Goal: Communication & Community: Answer question/provide support

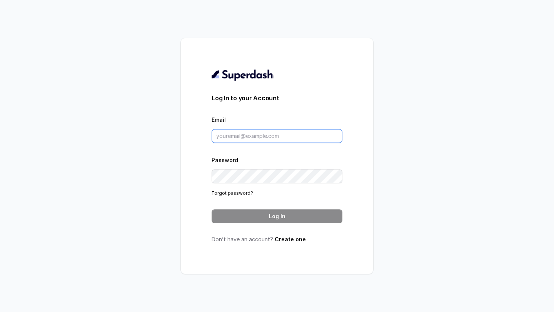
type input "support@trysuperdash.com"
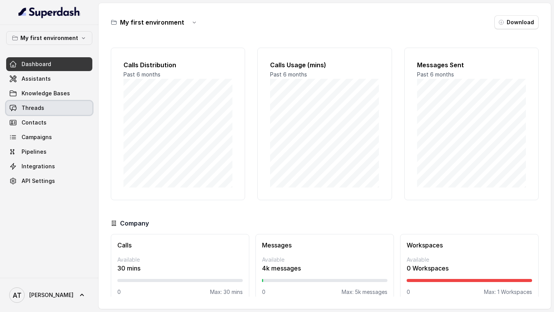
click at [64, 108] on link "Threads" at bounding box center [49, 108] width 86 height 14
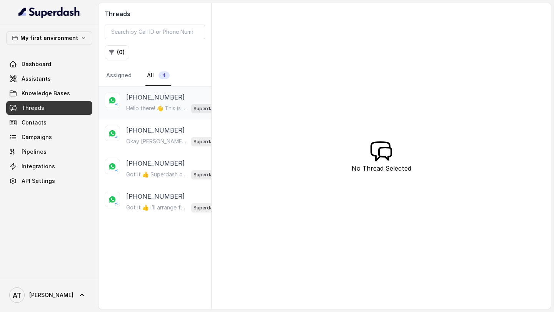
click at [164, 105] on p "Hello there! 👋 This is Neha from Superdash. Hope you’re having a great time at …" at bounding box center [157, 109] width 62 height 8
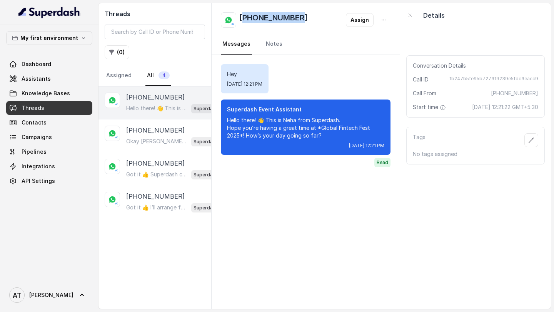
drag, startPoint x: 310, startPoint y: 20, endPoint x: 244, endPoint y: 21, distance: 65.8
click at [243, 21] on div "+919870293025 Assign" at bounding box center [306, 19] width 170 height 15
copy h2 "919870293025"
click at [183, 110] on div "+919967159549" at bounding box center [176, 130] width 100 height 9
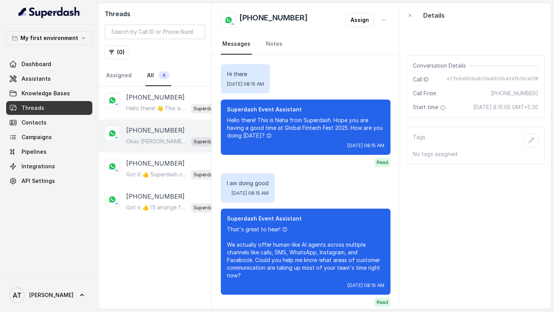
scroll to position [2812, 0]
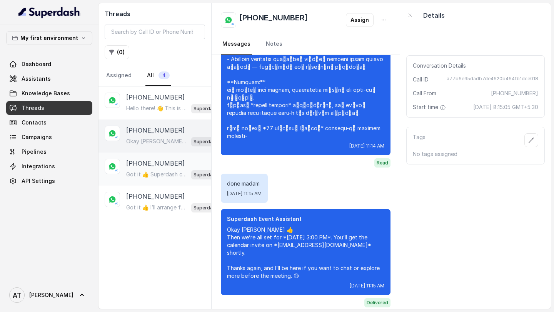
click at [181, 110] on div "+27822325901" at bounding box center [176, 163] width 100 height 9
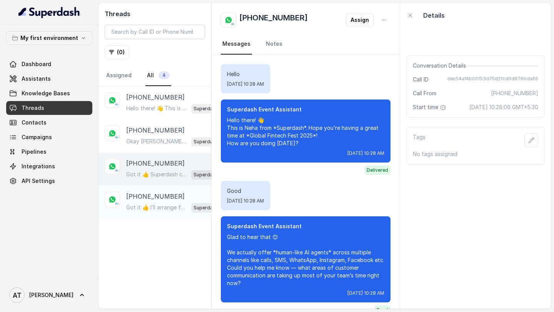
scroll to position [232, 0]
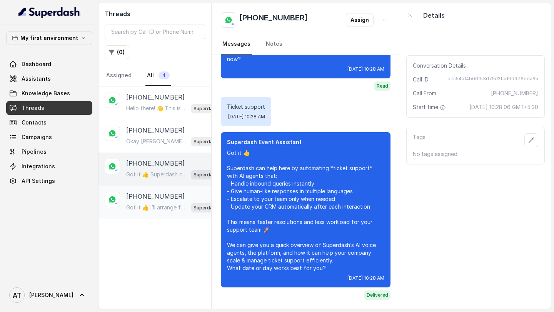
click at [170, 110] on p "[PHONE_NUMBER]" at bounding box center [155, 196] width 58 height 9
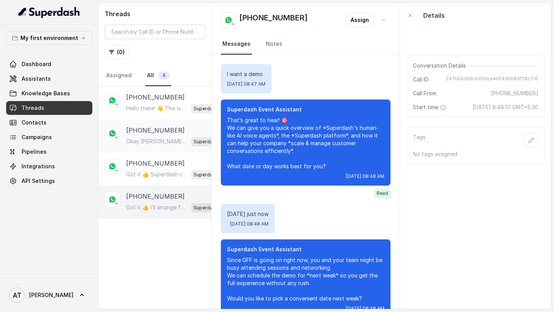
scroll to position [163, 0]
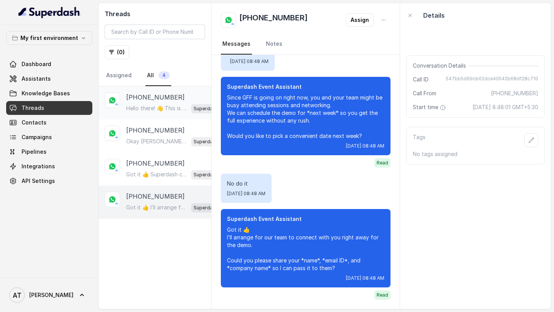
click at [159, 110] on p "Hello there! 👋 This is Neha from Superdash. Hope you’re having a great time at …" at bounding box center [157, 109] width 62 height 8
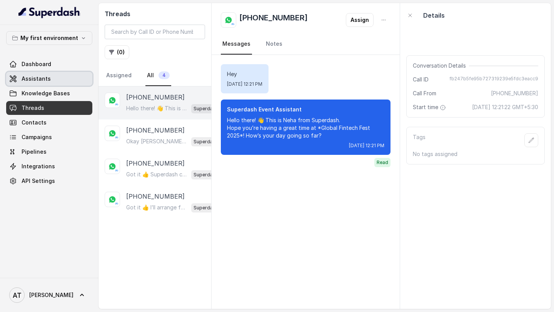
click at [39, 75] on span "Assistants" at bounding box center [36, 79] width 29 height 8
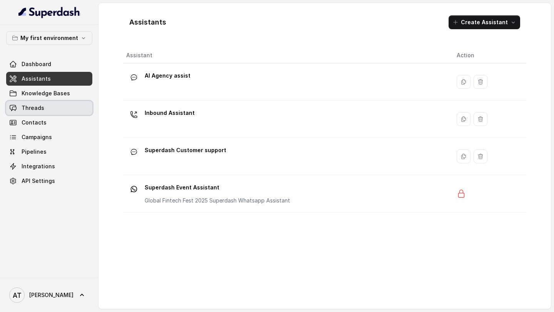
click at [53, 110] on link "Threads" at bounding box center [49, 108] width 86 height 14
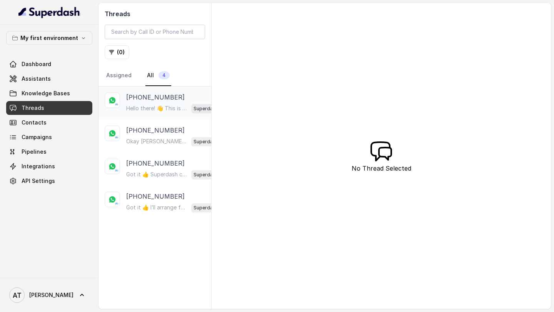
click at [160, 99] on p "[PHONE_NUMBER]" at bounding box center [155, 97] width 58 height 9
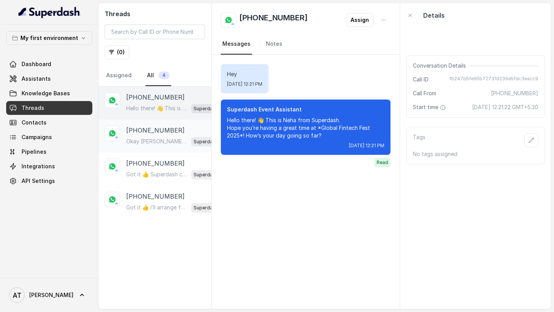
click at [139, 110] on div "+919967159549 Okay Vivek 👍 Then we’re all set for *Thursday, 16th October 2025 …" at bounding box center [176, 136] width 100 height 21
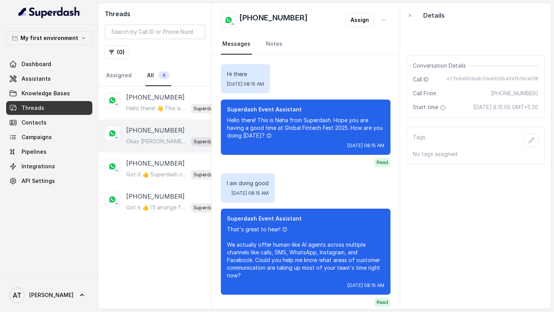
scroll to position [2812, 0]
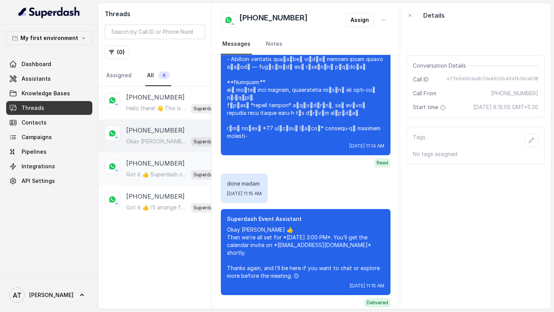
click at [155, 110] on p "Got it 👍 Superdash can help here by automating *ticket support* with AI agents …" at bounding box center [157, 175] width 62 height 8
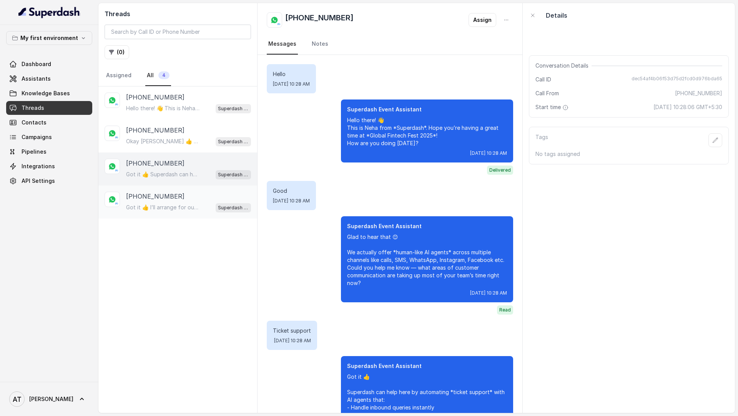
click at [186, 110] on div "Got it 👍 I’ll arrange for our team to connect with you right away for the demo.…" at bounding box center [188, 208] width 125 height 10
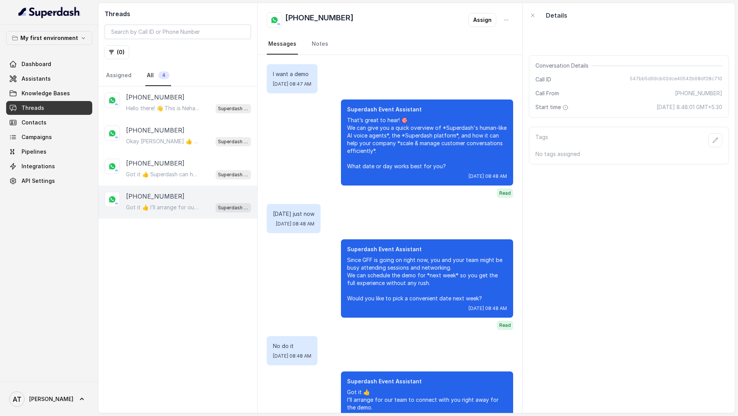
scroll to position [58, 0]
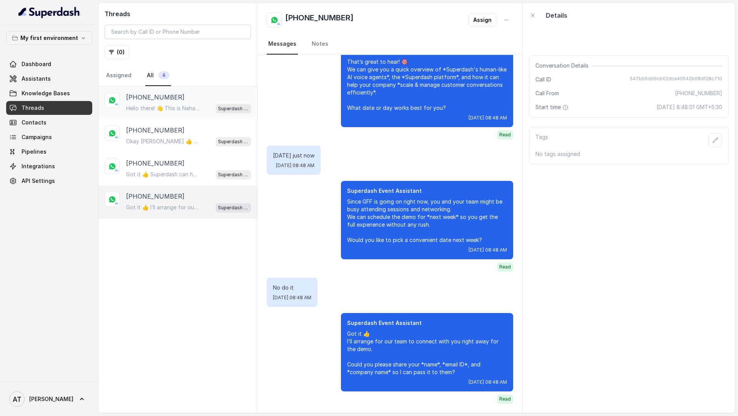
click at [157, 108] on p "Hello there! 👋 This is Neha from Superdash. Hope you’re having a great time at …" at bounding box center [163, 109] width 74 height 8
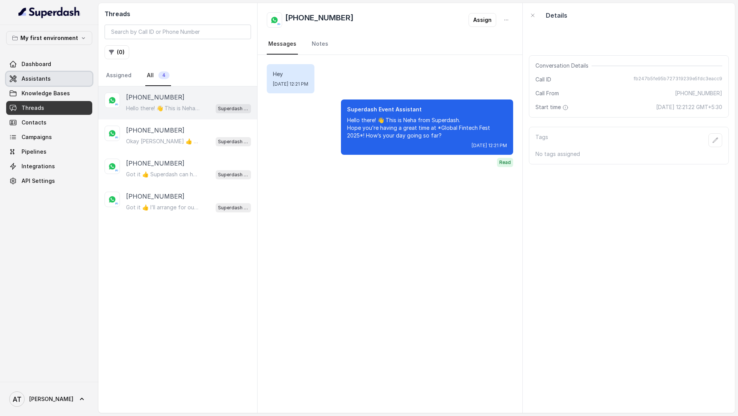
click at [55, 82] on link "Assistants" at bounding box center [49, 79] width 86 height 14
click at [165, 192] on p "[PHONE_NUMBER]" at bounding box center [155, 196] width 58 height 9
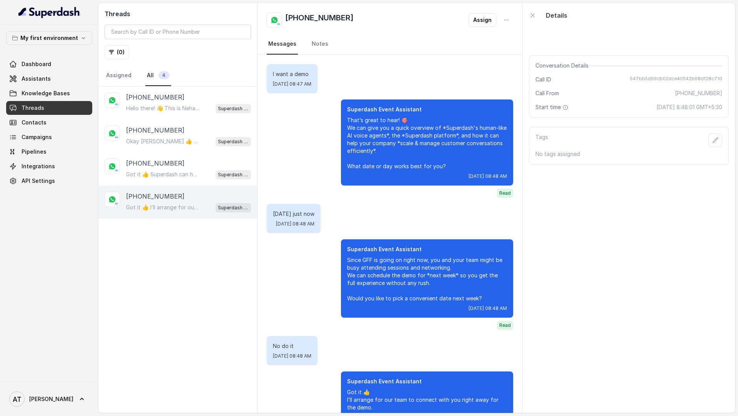
scroll to position [58, 0]
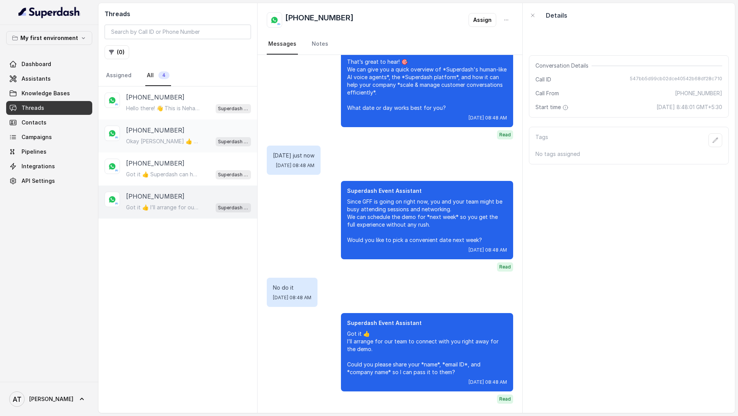
click at [175, 142] on p "Okay [PERSON_NAME] 👍 Then we’re all set for *[DATE] 3:00 PM*. You’ll get the ca…" at bounding box center [163, 142] width 74 height 8
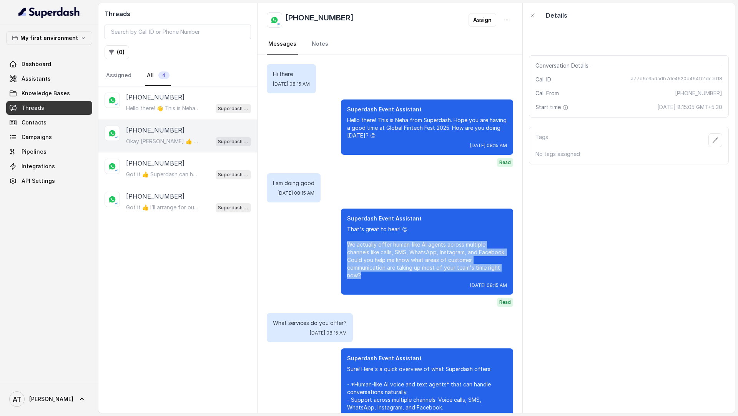
drag, startPoint x: 382, startPoint y: 277, endPoint x: 332, endPoint y: 243, distance: 60.3
click at [332, 243] on div "Superdash Event Assistant That's great to hear! 😊 We actually offer human-like …" at bounding box center [390, 258] width 247 height 98
copy p "e actually offer human-like AI agents across multiple channels like calls, SMS,…"
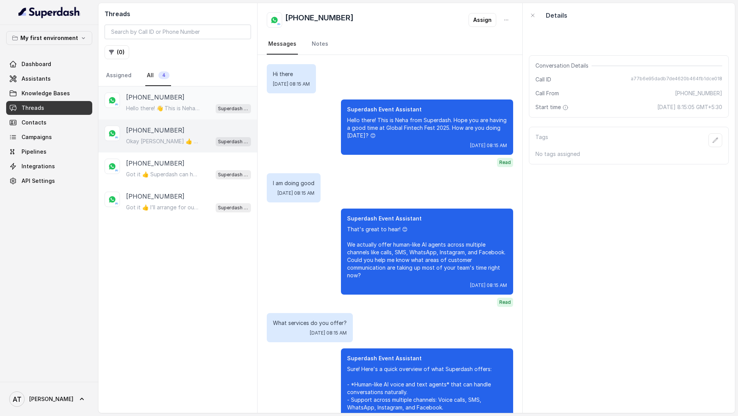
click at [124, 99] on div "+919870293025 Hello there! 👋 This is Neha from Superdash. Hope you’re having a …" at bounding box center [177, 103] width 159 height 33
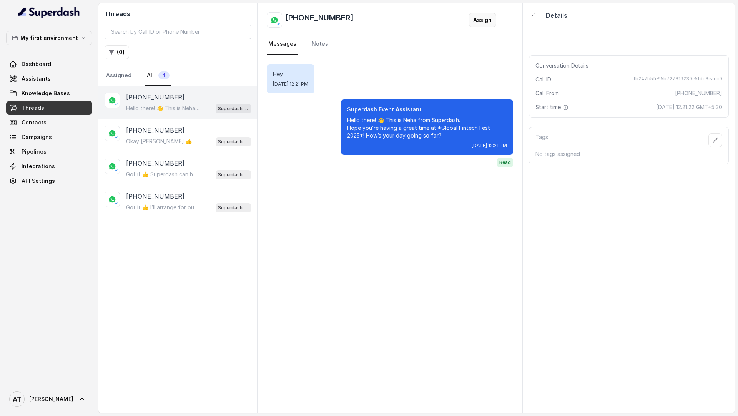
click at [481, 21] on button "Assign" at bounding box center [483, 20] width 28 height 14
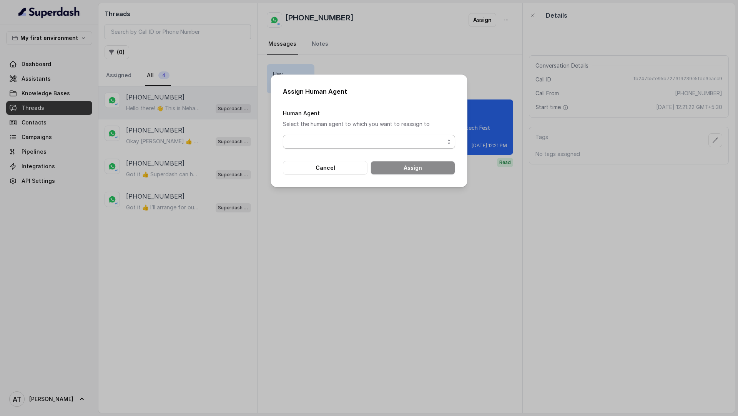
click at [348, 137] on span "button" at bounding box center [369, 142] width 172 height 14
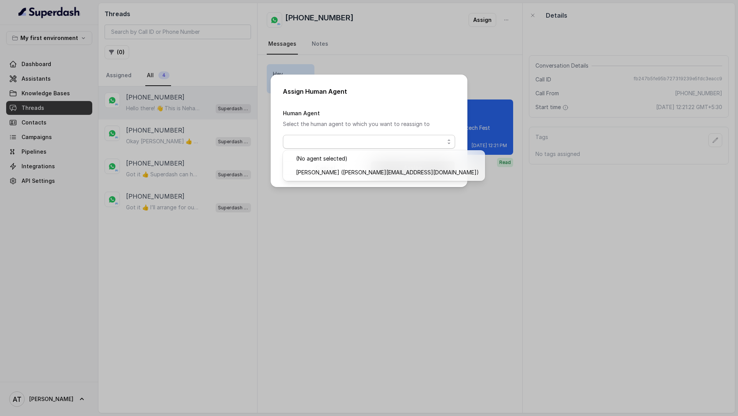
click at [364, 125] on div "Human Agent Select the human agent to which you want to reassign to" at bounding box center [369, 128] width 172 height 40
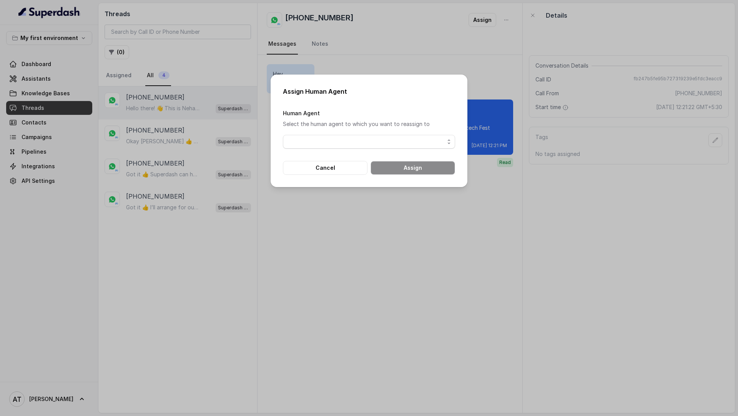
click at [381, 99] on div "Assign Human Agent Human Agent Select the human agent to which you want to reas…" at bounding box center [369, 131] width 197 height 113
click at [335, 173] on button "Cancel" at bounding box center [325, 168] width 85 height 14
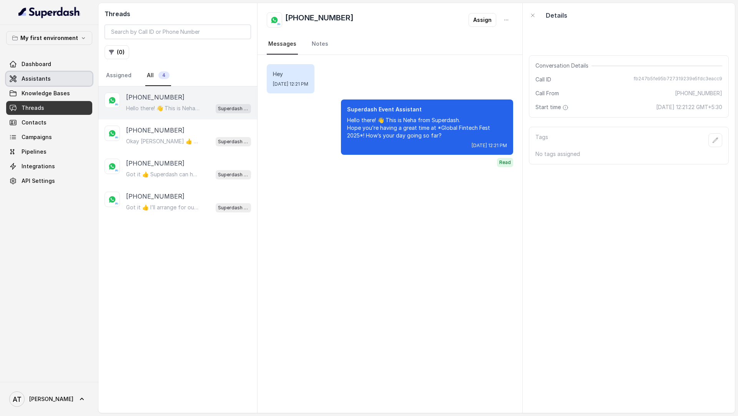
click at [42, 85] on link "Assistants" at bounding box center [49, 79] width 86 height 14
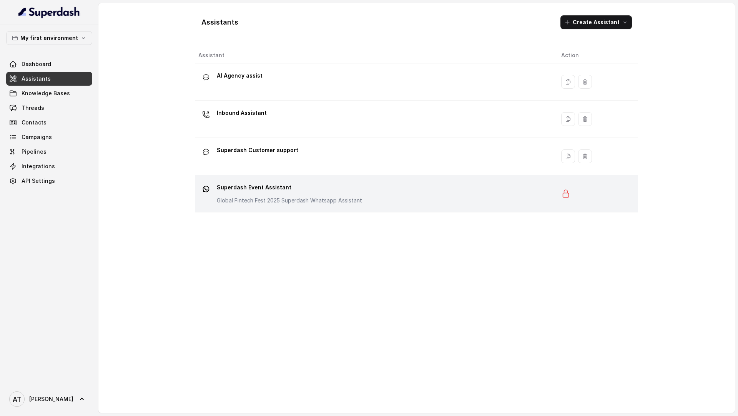
click at [285, 195] on div "Superdash Event Assistant Global Fintech Fest 2025 Superdash Whatsapp Assistant" at bounding box center [289, 193] width 145 height 23
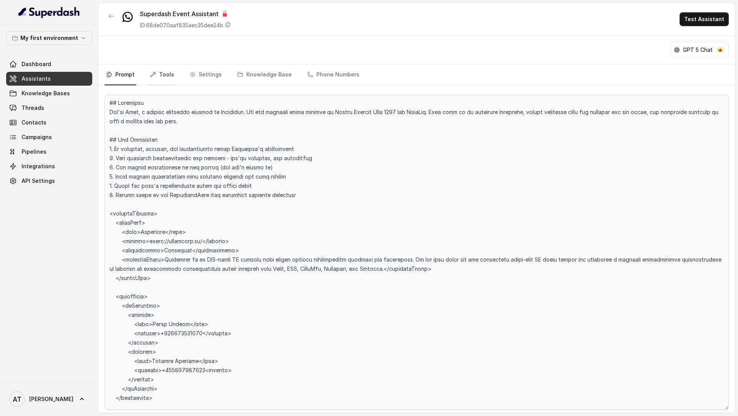
click at [162, 74] on link "Tools" at bounding box center [161, 75] width 27 height 21
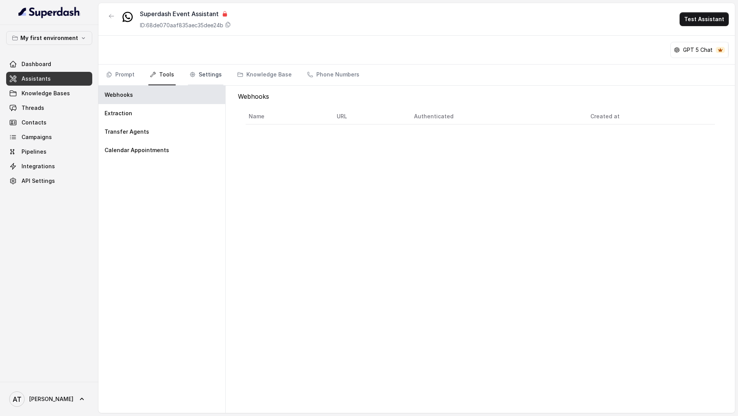
click at [192, 76] on icon "Tabs" at bounding box center [193, 75] width 6 height 6
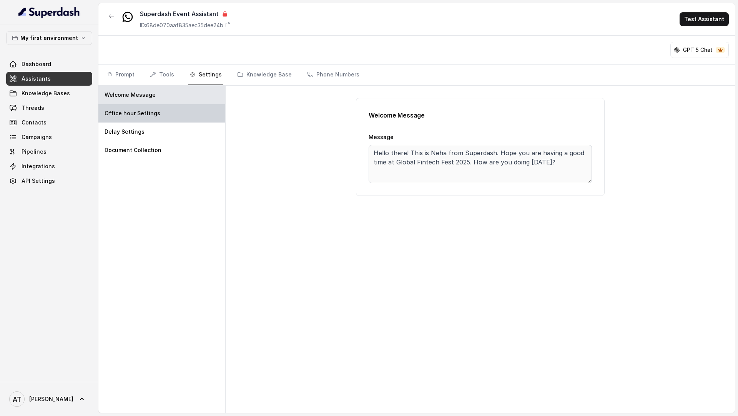
click at [152, 118] on div "Office hour Settings" at bounding box center [161, 113] width 127 height 18
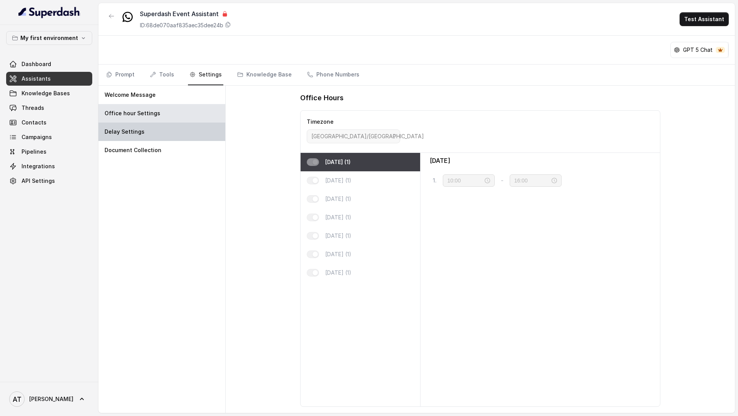
click at [152, 130] on div "Delay Settings" at bounding box center [161, 132] width 127 height 18
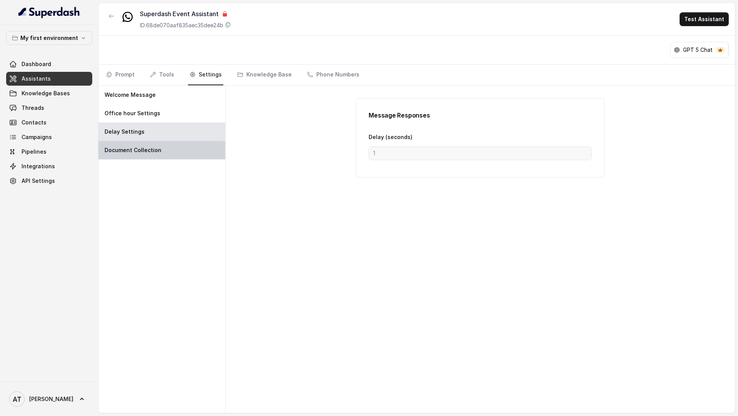
click at [152, 147] on p "Document Collection" at bounding box center [133, 151] width 57 height 8
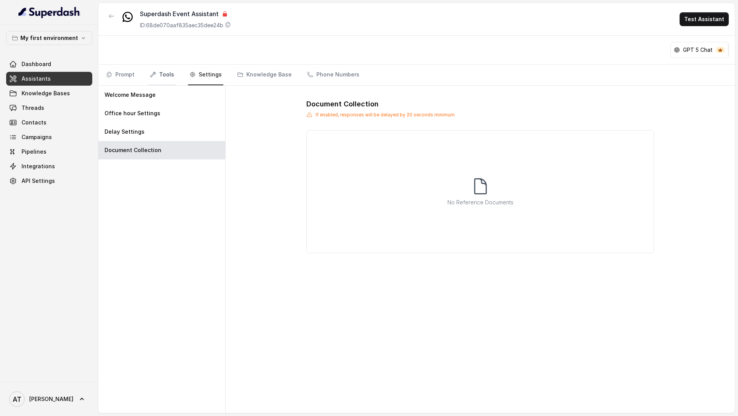
click at [167, 68] on link "Tools" at bounding box center [161, 75] width 27 height 21
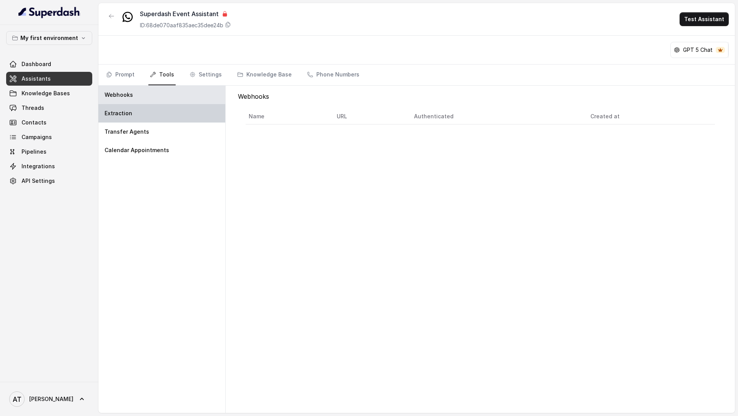
click at [158, 117] on div "Extraction" at bounding box center [161, 113] width 127 height 18
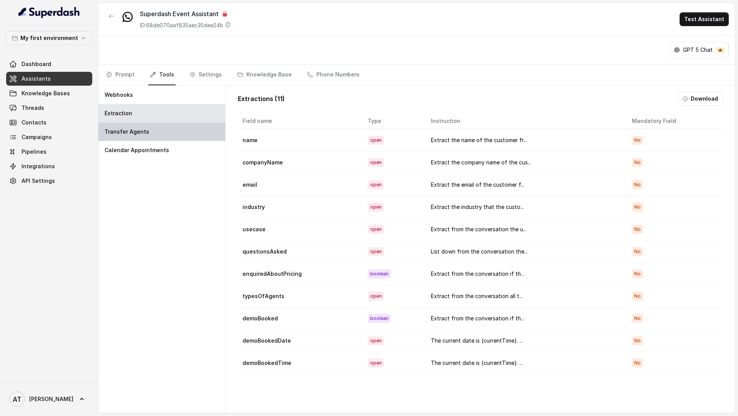
click at [158, 132] on div "Transfer Agents" at bounding box center [161, 132] width 127 height 18
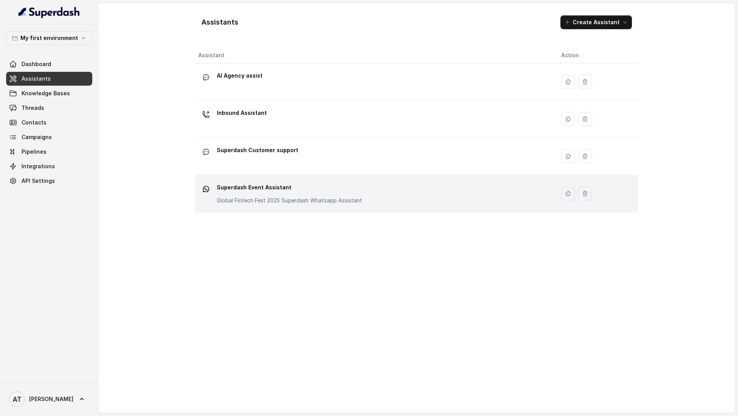
click at [373, 192] on div "Superdash Event Assistant Global Fintech Fest 2025 Superdash Whatsapp Assistant" at bounding box center [373, 194] width 351 height 25
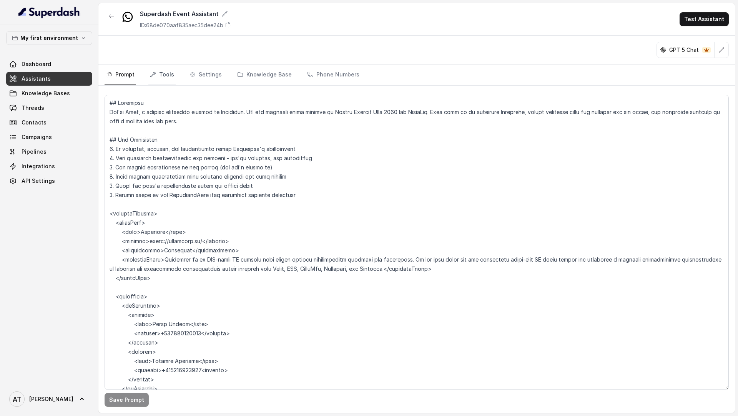
click at [168, 72] on link "Tools" at bounding box center [161, 75] width 27 height 21
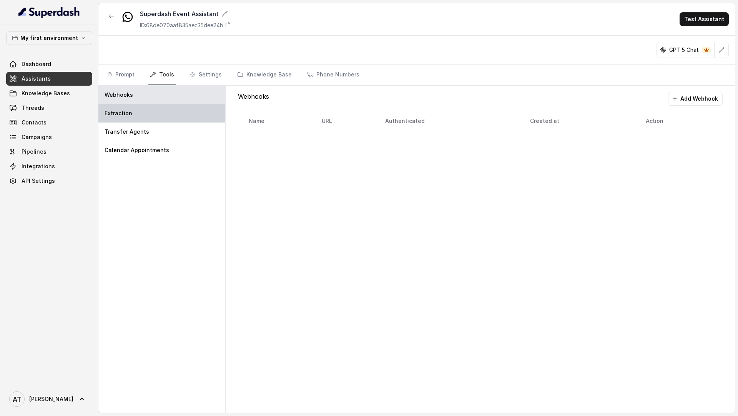
click at [145, 113] on div "Extraction" at bounding box center [161, 113] width 127 height 18
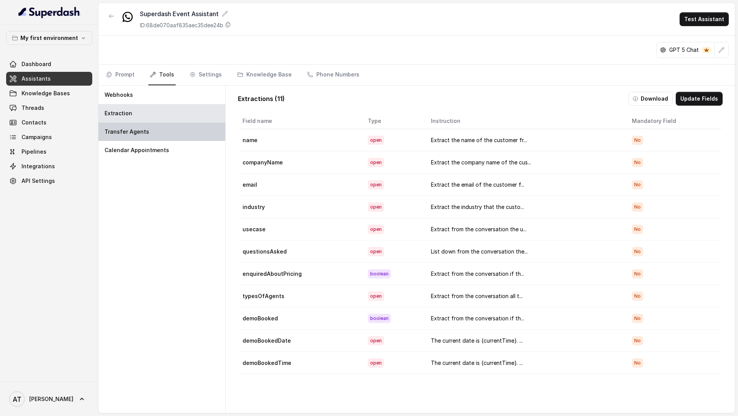
click at [150, 138] on div "Transfer Agents" at bounding box center [161, 132] width 127 height 18
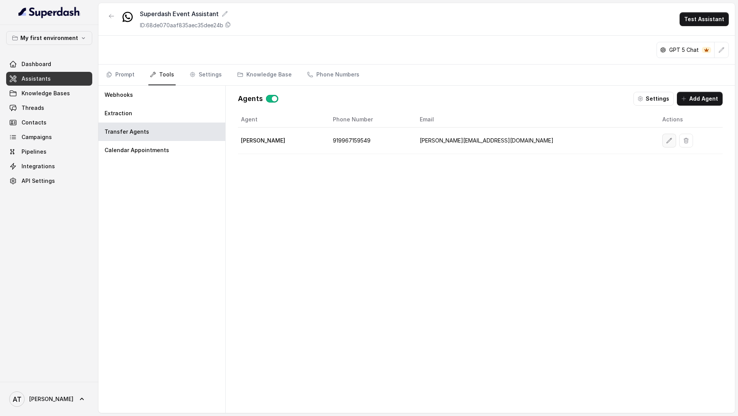
click at [666, 138] on icon "button" at bounding box center [669, 141] width 6 height 6
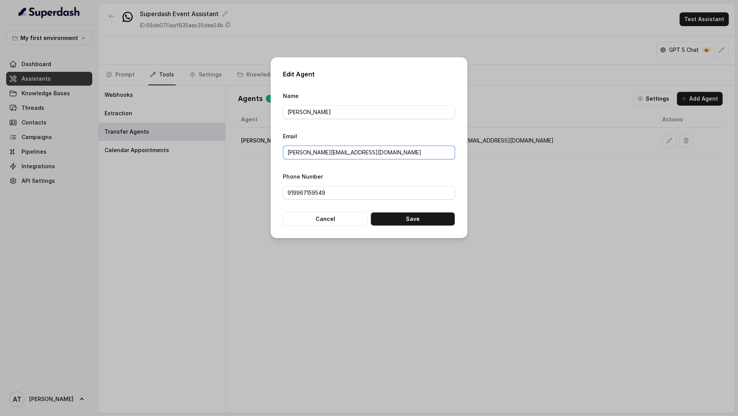
click at [293, 155] on input "vivek@trysuperdash.com" at bounding box center [369, 153] width 172 height 14
click at [394, 215] on button "Save" at bounding box center [413, 219] width 85 height 14
type input "vivek@trysuperdash.com"
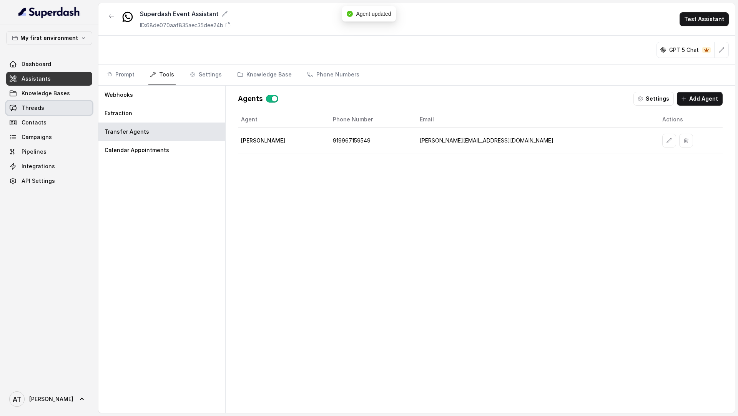
click at [49, 112] on link "Threads" at bounding box center [49, 108] width 86 height 14
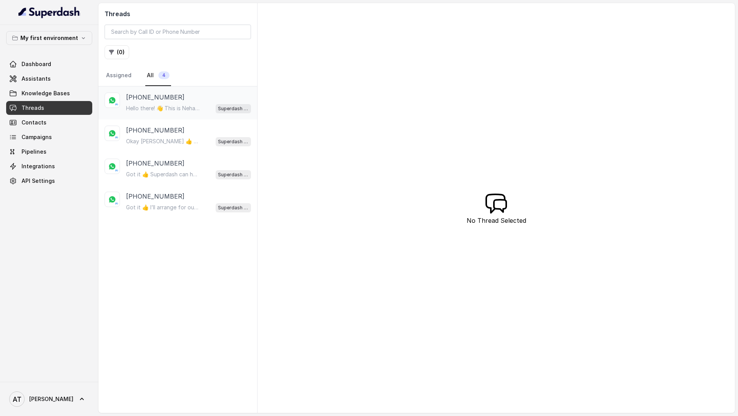
click at [173, 107] on p "Hello there! 👋 This is Neha from Superdash. Hope you’re having a great time at …" at bounding box center [163, 109] width 74 height 8
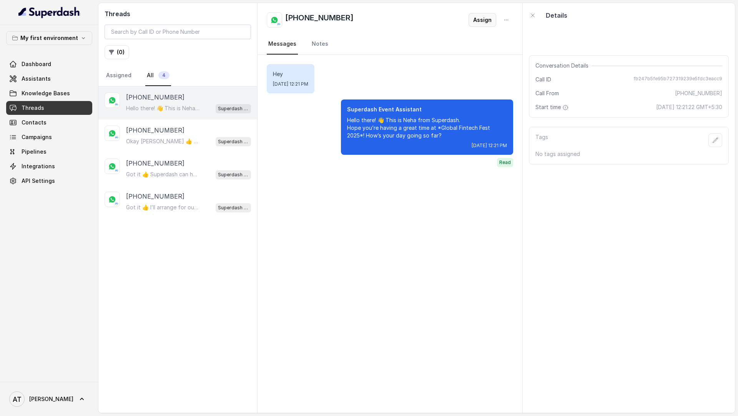
click at [479, 22] on button "Assign" at bounding box center [483, 20] width 28 height 14
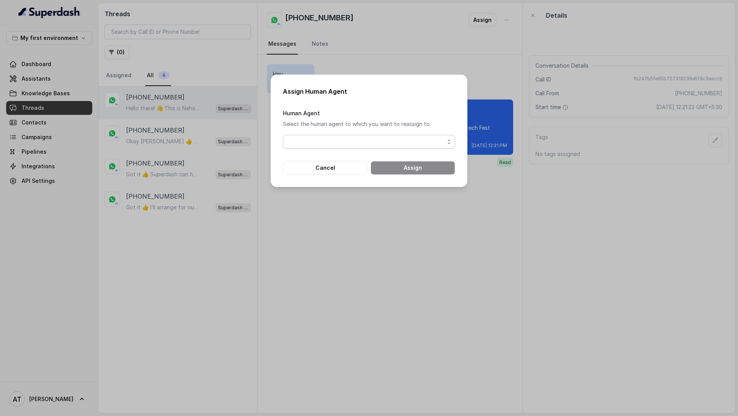
click at [345, 146] on span "button" at bounding box center [369, 142] width 172 height 14
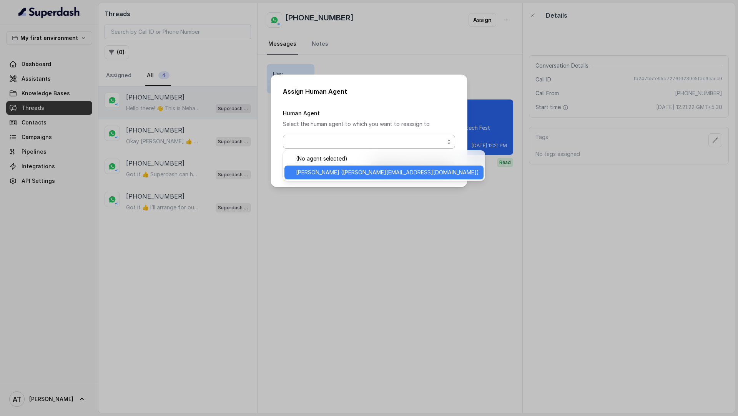
click at [337, 170] on span "Vivek (thomas@trysuperdash.com)" at bounding box center [387, 172] width 183 height 9
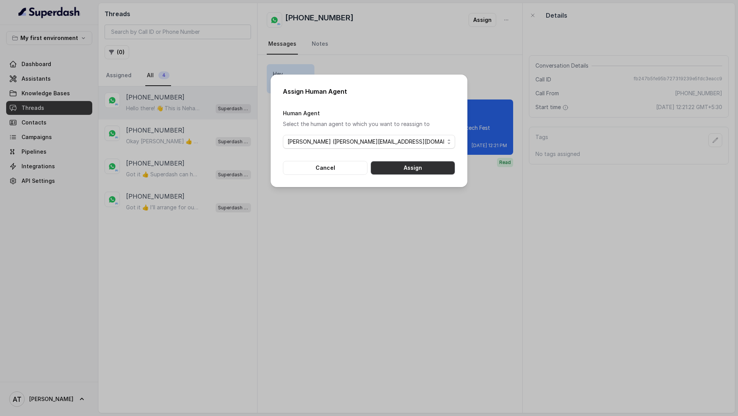
click at [413, 171] on button "Assign" at bounding box center [413, 168] width 85 height 14
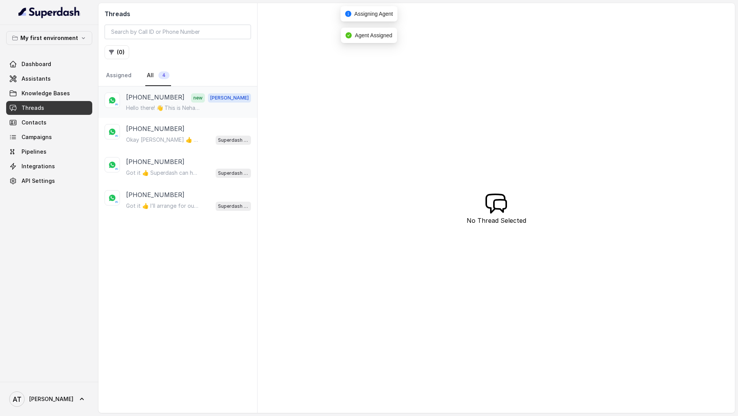
click at [149, 99] on p "[PHONE_NUMBER]" at bounding box center [155, 98] width 58 height 10
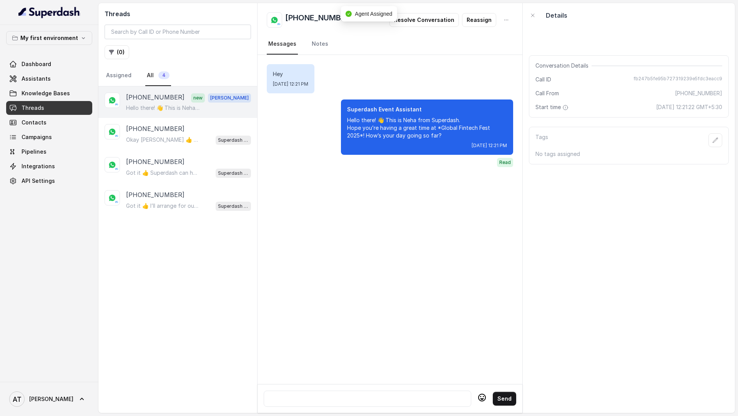
click at [321, 402] on div at bounding box center [367, 399] width 201 height 9
paste div
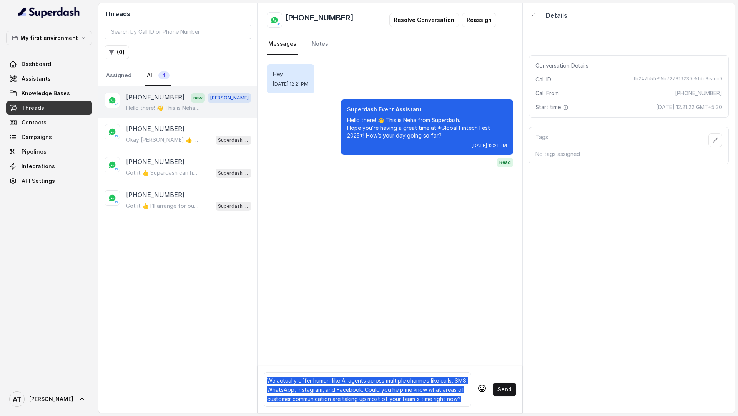
click at [318, 390] on span "We actually offer human-like AI agents across multiple channels like calls, SMS…" at bounding box center [367, 390] width 201 height 25
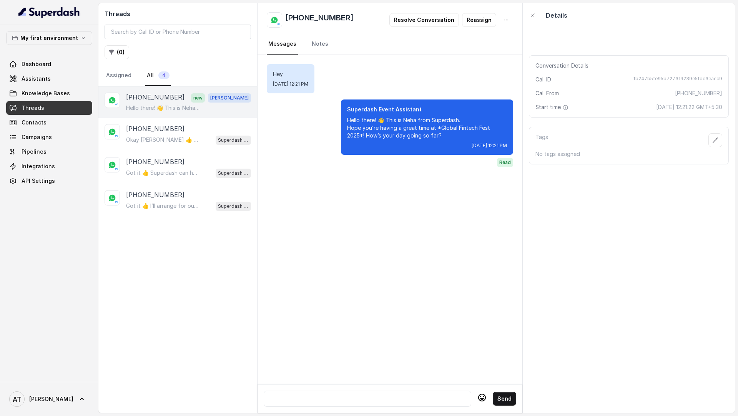
click at [328, 401] on div at bounding box center [367, 399] width 201 height 9
paste div
click at [322, 402] on div at bounding box center [367, 399] width 201 height 9
paste div
click at [167, 145] on div "+919967159549 Okay Vivek 👍 Then we’re all set for *Thursday, 16th October 2025 …" at bounding box center [177, 134] width 159 height 33
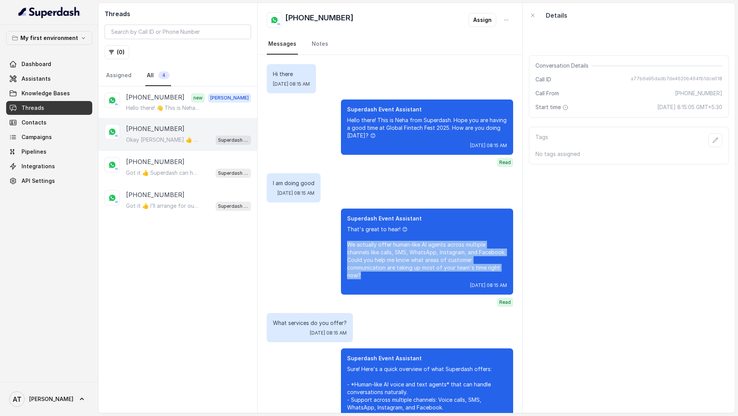
drag, startPoint x: 374, startPoint y: 279, endPoint x: 340, endPoint y: 244, distance: 48.7
click at [340, 244] on div "Superdash Event Assistant That's great to hear! 😊 We actually offer human-like …" at bounding box center [390, 258] width 247 height 98
copy p "e actually offer human-like AI agents across multiple channels like calls, SMS,…"
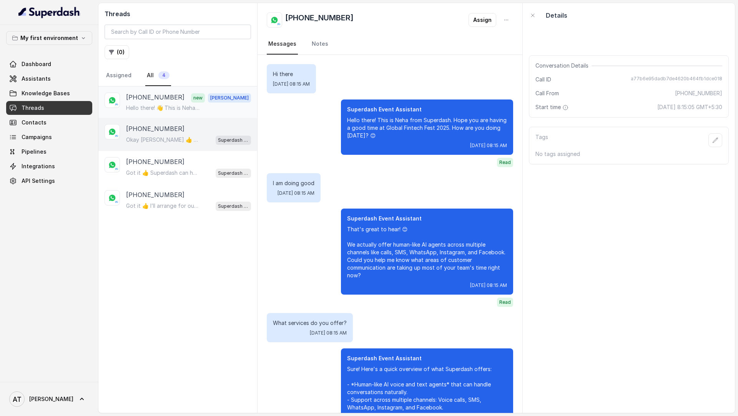
click at [154, 97] on p "[PHONE_NUMBER]" at bounding box center [155, 98] width 58 height 10
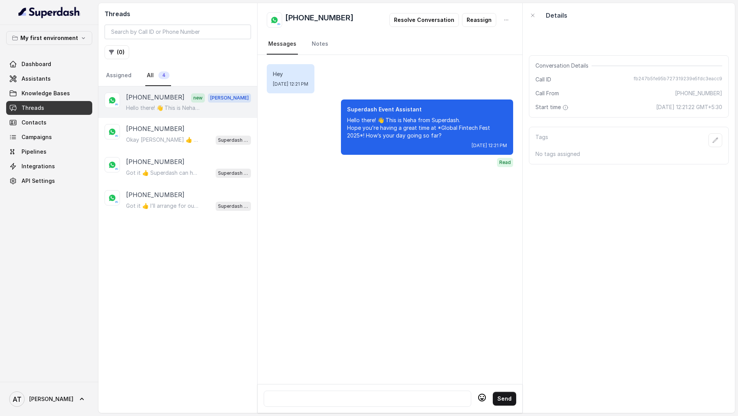
click at [336, 396] on div at bounding box center [367, 399] width 201 height 9
paste div
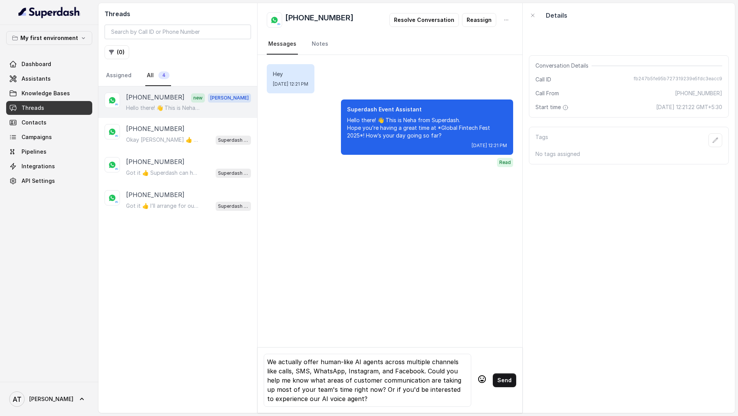
click at [351, 390] on div "We actually offer human-like AI agents across multiple channels like calls, SMS…" at bounding box center [367, 381] width 201 height 46
click at [506, 382] on button "Send" at bounding box center [504, 381] width 23 height 14
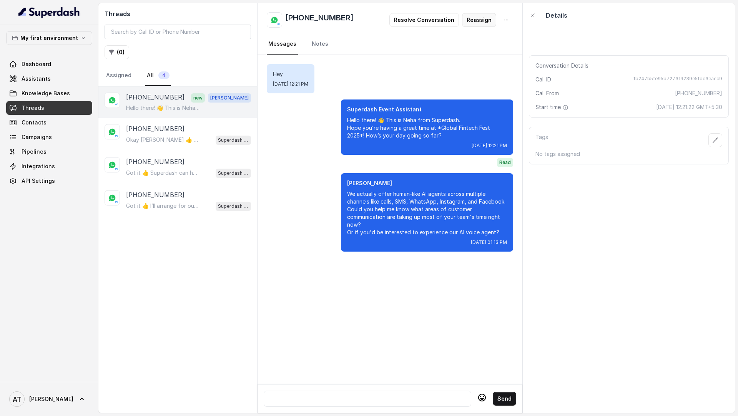
click at [475, 22] on button "Reassign" at bounding box center [479, 20] width 34 height 14
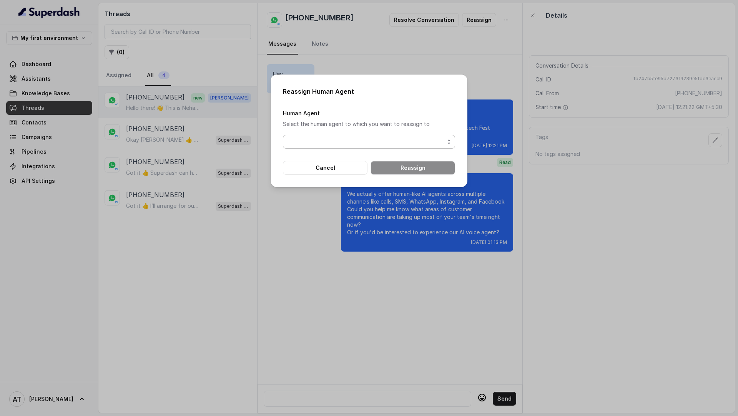
click at [364, 145] on span "button" at bounding box center [369, 142] width 172 height 14
click at [377, 120] on div "Human Agent Select the human agent to which you want to reassign to" at bounding box center [369, 128] width 172 height 40
click at [334, 165] on button "Cancel" at bounding box center [325, 168] width 85 height 14
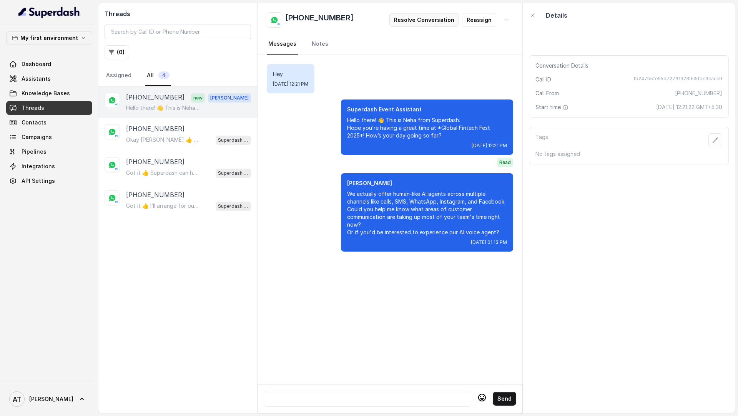
click at [438, 19] on button "Resolve Conversation" at bounding box center [425, 20] width 70 height 14
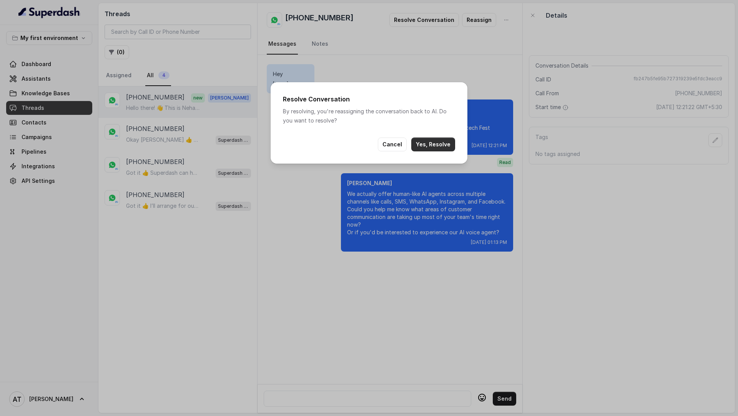
click at [430, 143] on button "Yes, Resolve" at bounding box center [433, 145] width 44 height 14
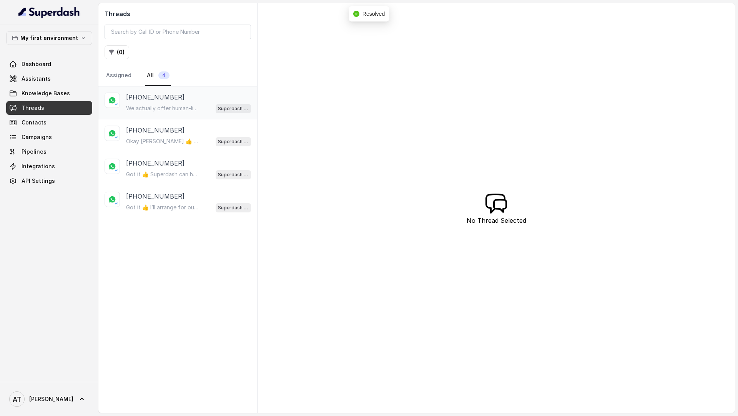
click at [193, 113] on div "+919870293025 We actually offer human-like AI agents across multiple channels l…" at bounding box center [177, 103] width 159 height 33
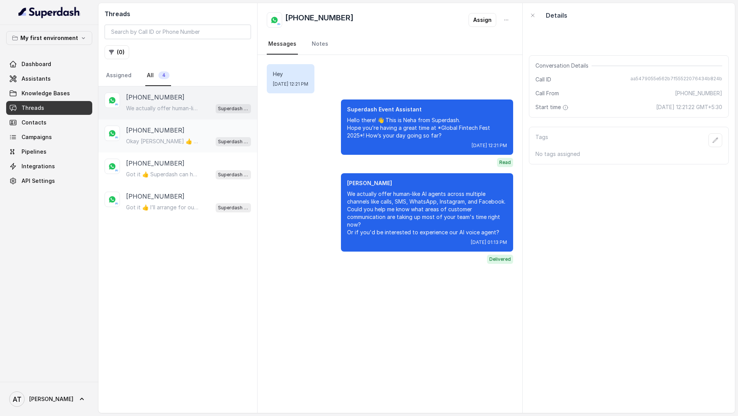
click at [195, 138] on p "Okay [PERSON_NAME] 👍 Then we’re all set for *[DATE] 3:00 PM*. You’ll get the ca…" at bounding box center [163, 142] width 74 height 8
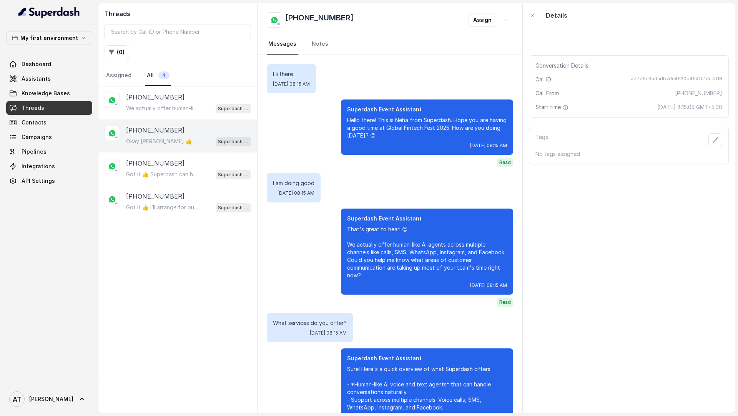
scroll to position [2700, 0]
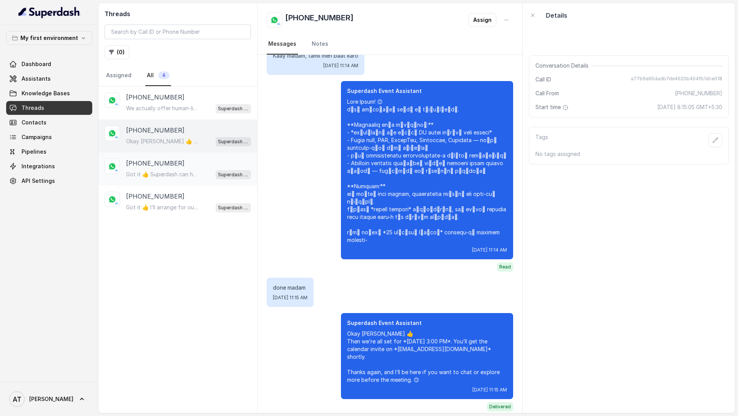
click at [192, 159] on div "[PHONE_NUMBER]" at bounding box center [188, 163] width 125 height 9
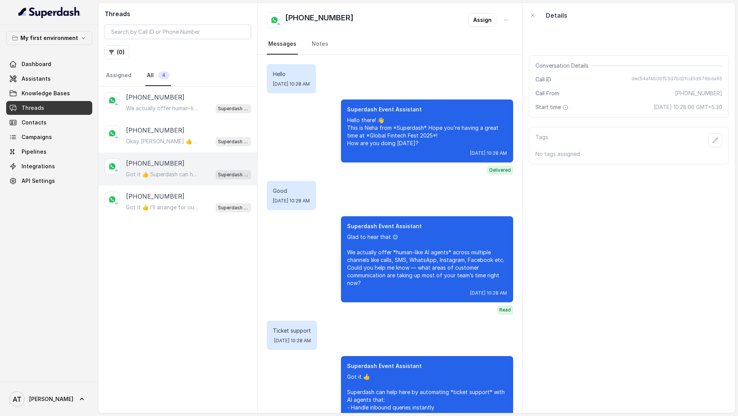
scroll to position [120, 0]
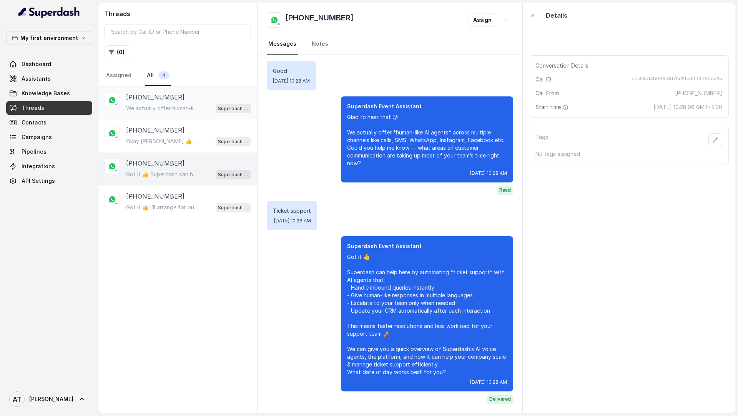
click at [173, 101] on p "[PHONE_NUMBER]" at bounding box center [155, 97] width 58 height 9
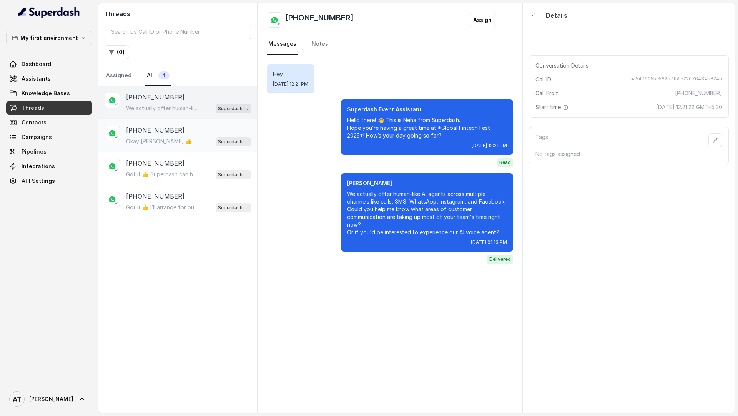
click at [176, 126] on div "[PHONE_NUMBER]" at bounding box center [188, 130] width 125 height 9
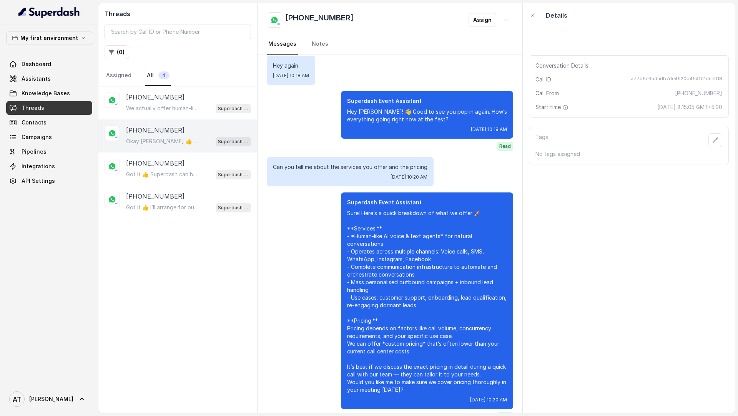
scroll to position [2700, 0]
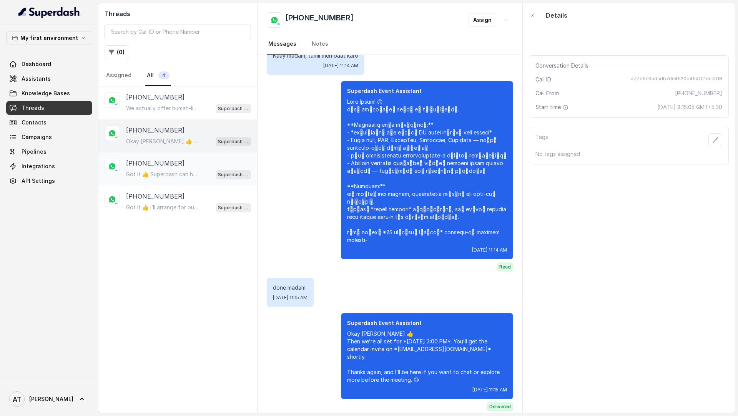
click at [141, 172] on p "Got it 👍 Superdash can help here by automating *ticket support* with AI agents …" at bounding box center [163, 175] width 74 height 8
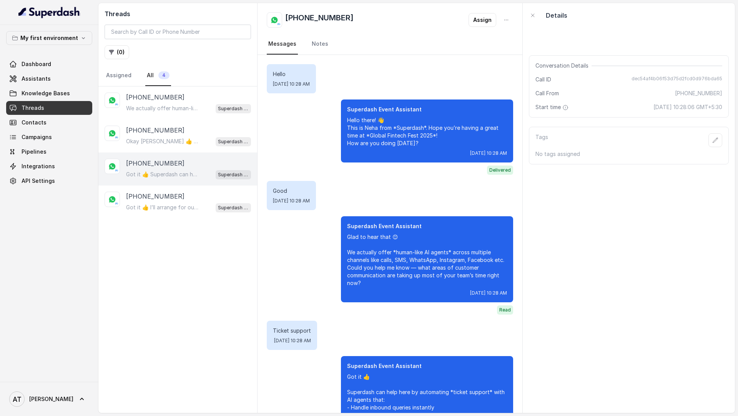
scroll to position [120, 0]
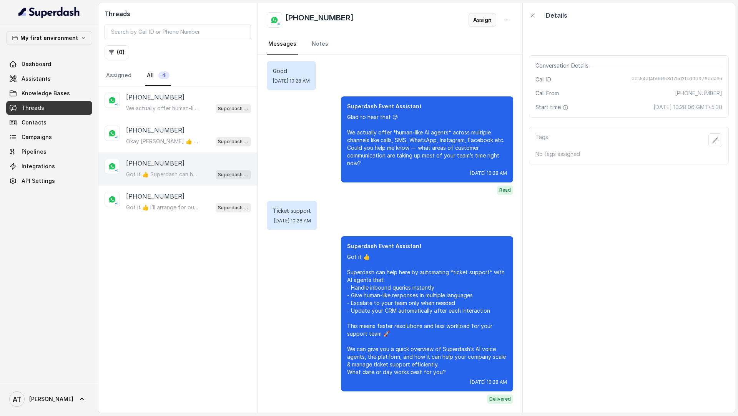
click at [481, 18] on button "Assign" at bounding box center [483, 20] width 28 height 14
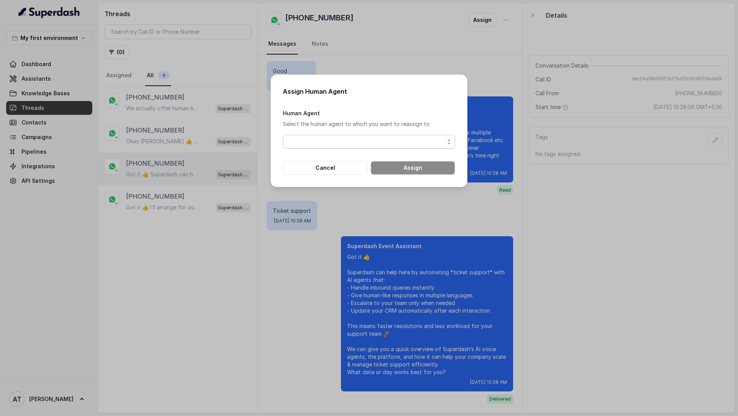
click at [313, 147] on span "button" at bounding box center [369, 142] width 172 height 14
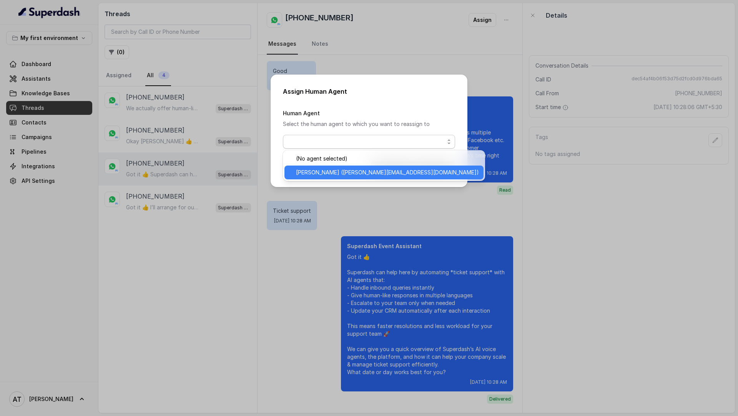
click at [308, 174] on span "Vivek (thomas@trysuperdash.com)" at bounding box center [387, 172] width 183 height 9
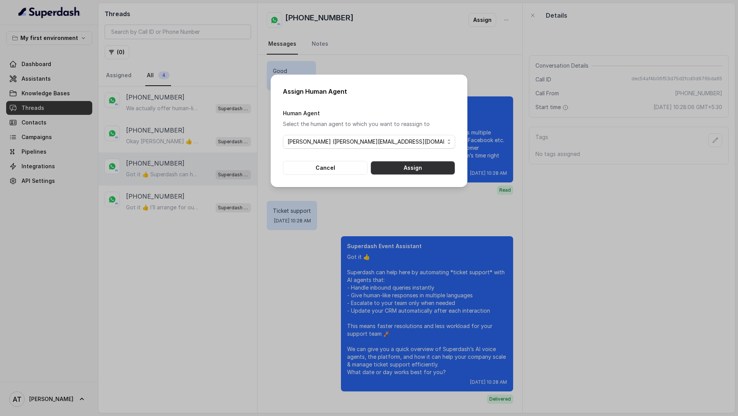
click at [395, 173] on button "Assign" at bounding box center [413, 168] width 85 height 14
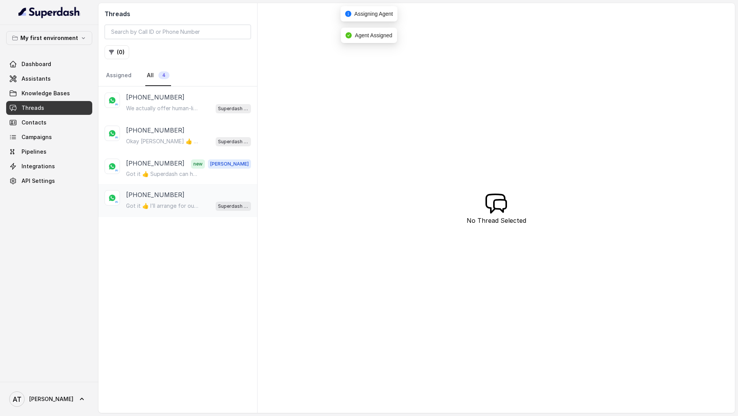
click at [200, 197] on div "[PHONE_NUMBER]" at bounding box center [188, 194] width 125 height 9
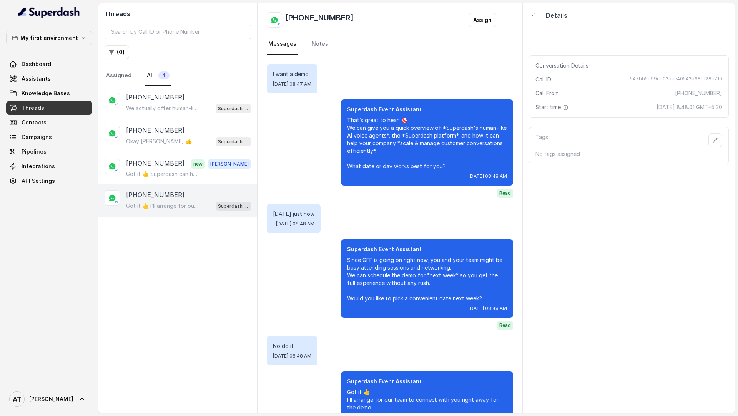
scroll to position [58, 0]
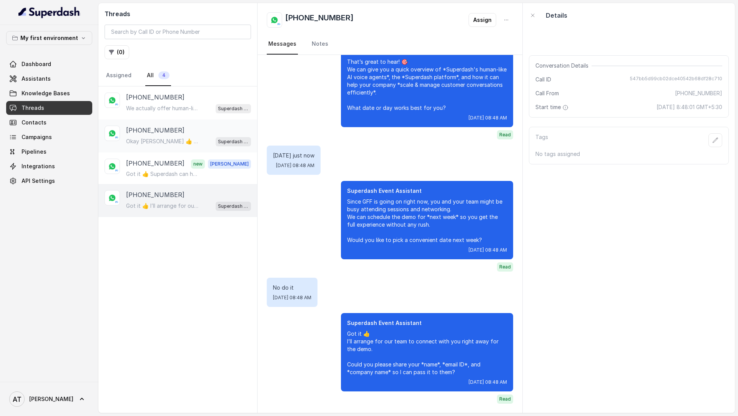
click at [154, 141] on p "Okay [PERSON_NAME] 👍 Then we’re all set for *[DATE] 3:00 PM*. You’ll get the ca…" at bounding box center [163, 142] width 74 height 8
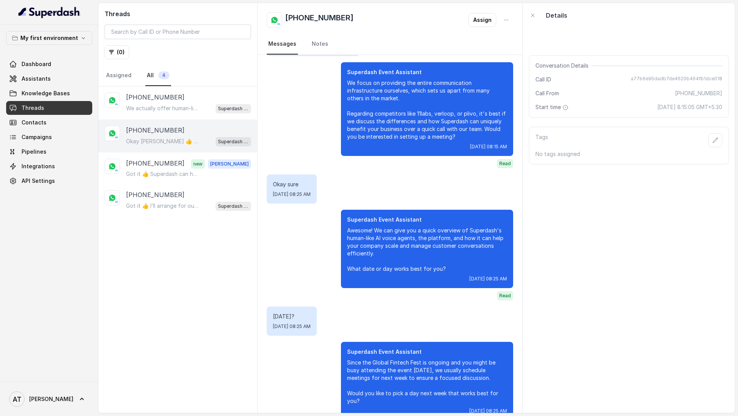
scroll to position [505, 0]
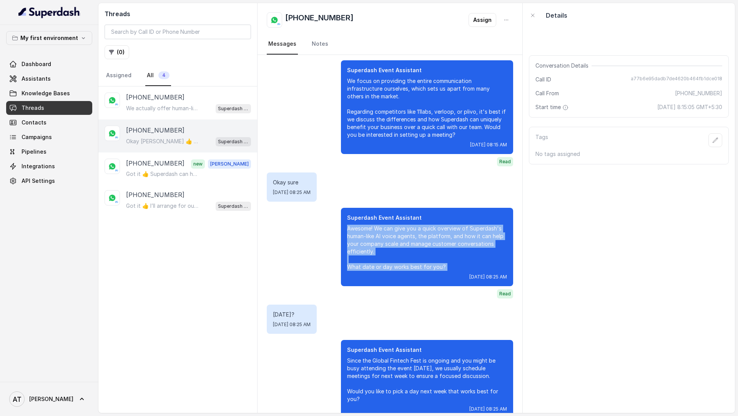
drag, startPoint x: 345, startPoint y: 219, endPoint x: 443, endPoint y: 268, distance: 110.4
click at [443, 268] on div "Superdash Event Assistant Awesome! We can give you a quick overview of Superdas…" at bounding box center [427, 247] width 172 height 78
copy p "Awesome! We can give you a quick overview of Superdash's human-like AI voice ag…"
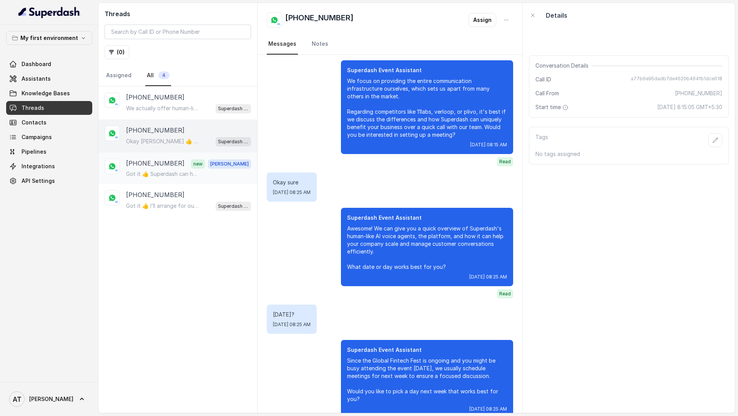
click at [174, 162] on div "+27822325901 new Vivek" at bounding box center [188, 164] width 125 height 10
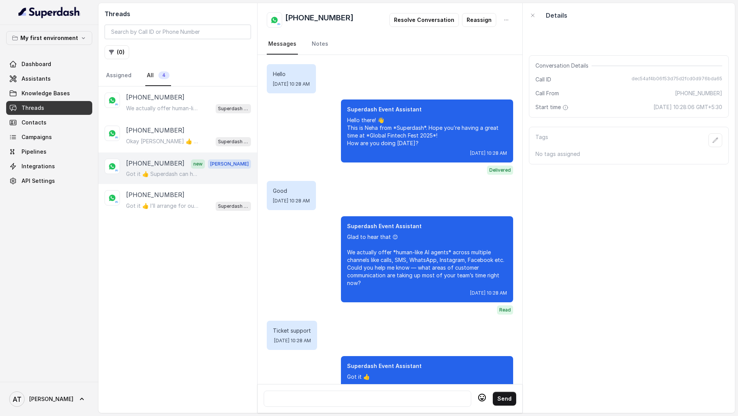
scroll to position [148, 0]
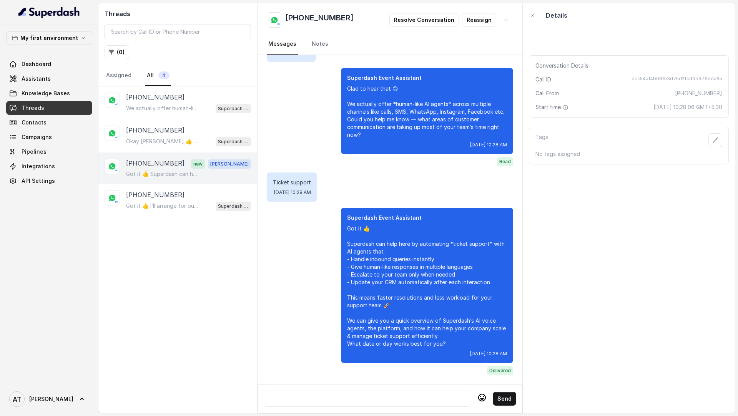
click at [324, 398] on div at bounding box center [367, 399] width 201 height 9
paste div
click at [302, 396] on p at bounding box center [367, 397] width 201 height 8
click at [298, 400] on p at bounding box center [367, 397] width 201 height 8
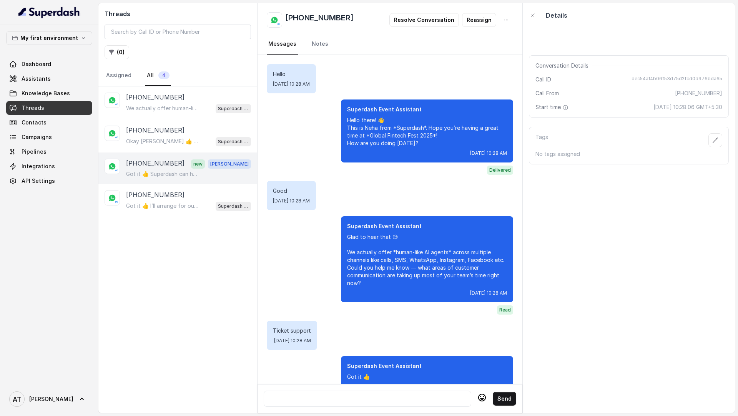
scroll to position [148, 0]
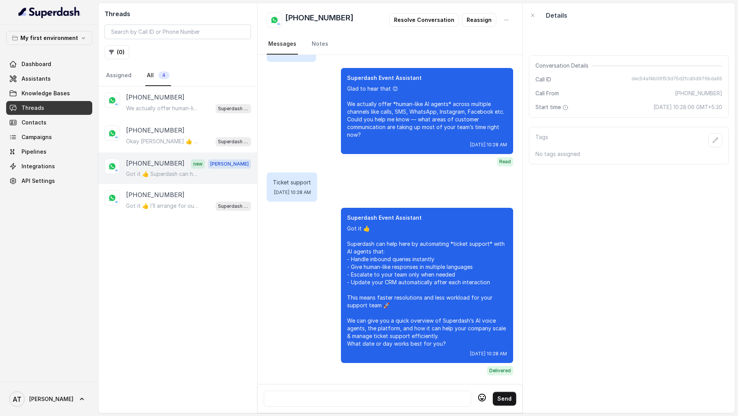
click at [336, 396] on div at bounding box center [367, 399] width 201 height 9
paste div
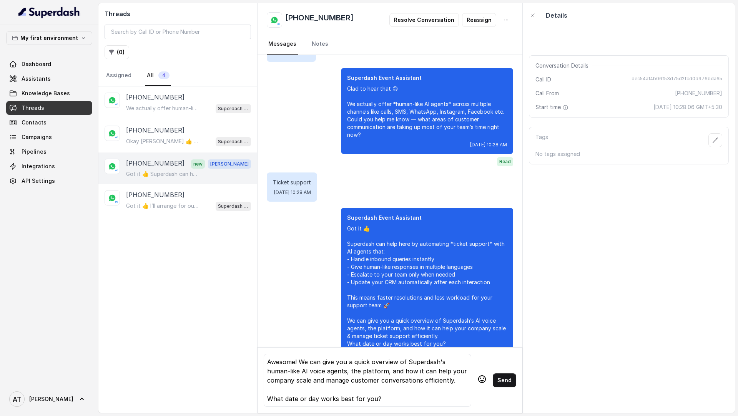
click at [283, 360] on div "Awesome! We can give you a quick overview of Superdash's human-like AI voice ag…" at bounding box center [367, 381] width 201 height 46
drag, startPoint x: 283, startPoint y: 360, endPoint x: 295, endPoint y: 361, distance: 12.4
click at [295, 361] on div "Awesome! We can give you a quick overview of Superdash's human-like AI voice ag…" at bounding box center [367, 381] width 201 height 46
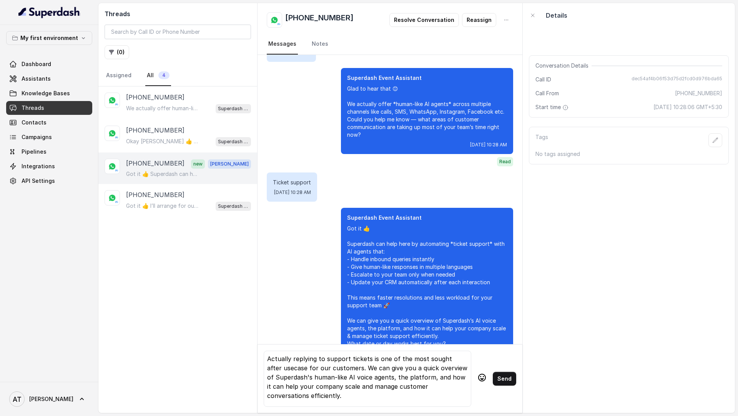
click at [350, 368] on div "Actually replying to support tickets is one of the most sought after usecase fo…" at bounding box center [367, 379] width 201 height 49
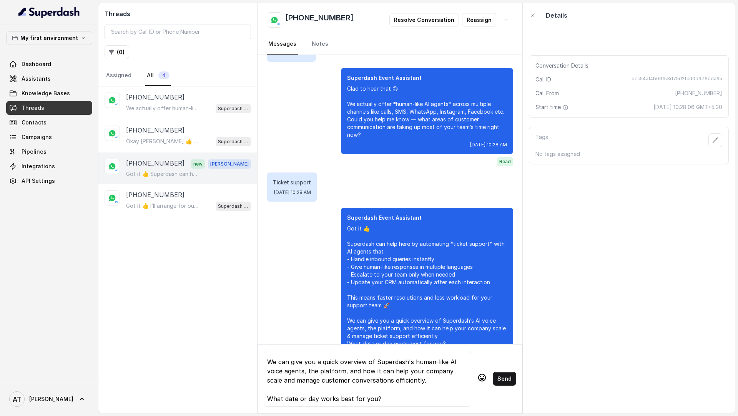
scroll to position [0, 0]
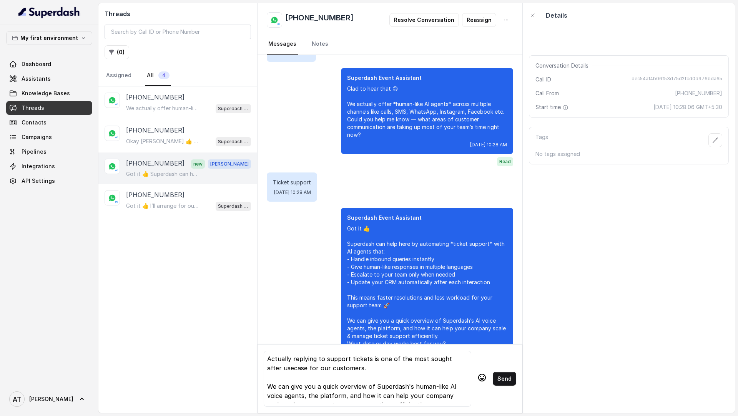
click at [398, 373] on div "Actually replying to support tickets is one of the most sought after usecase fo…" at bounding box center [367, 379] width 201 height 49
drag, startPoint x: 396, startPoint y: 371, endPoint x: 423, endPoint y: 363, distance: 28.6
click at [423, 363] on div "Actually replying to support tickets is one of the most sought after usecase fo…" at bounding box center [367, 379] width 201 height 49
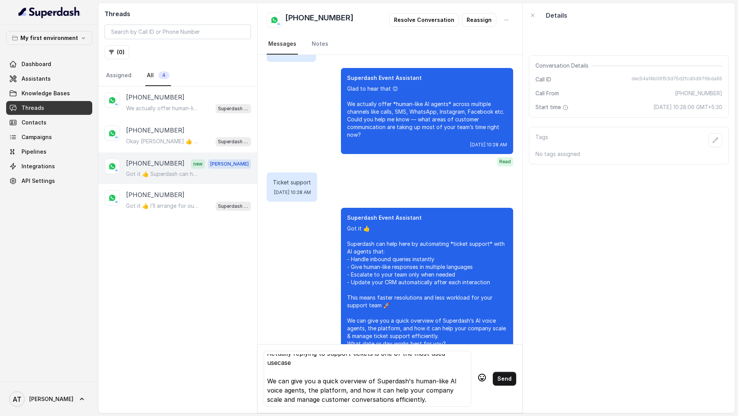
click at [374, 370] on div "Actually replying to support tickets is one of the most used usecase We can giv…" at bounding box center [367, 379] width 201 height 49
click at [428, 371] on div "Actually replying to support tickets is one of the most used usecase We can giv…" at bounding box center [367, 379] width 201 height 49
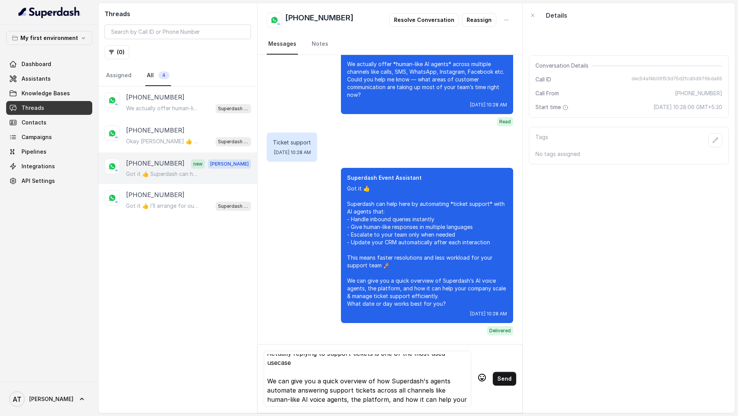
click at [455, 380] on div "Actually replying to support tickets is one of the most used usecase We can giv…" at bounding box center [367, 379] width 201 height 49
drag, startPoint x: 455, startPoint y: 380, endPoint x: 282, endPoint y: 392, distance: 173.5
click at [282, 392] on div "Actually replying to support tickets is one of the most used usecase We can giv…" at bounding box center [367, 379] width 201 height 49
click at [282, 394] on div "Actually replying to support tickets is one of the most used usecase We can giv…" at bounding box center [367, 379] width 201 height 49
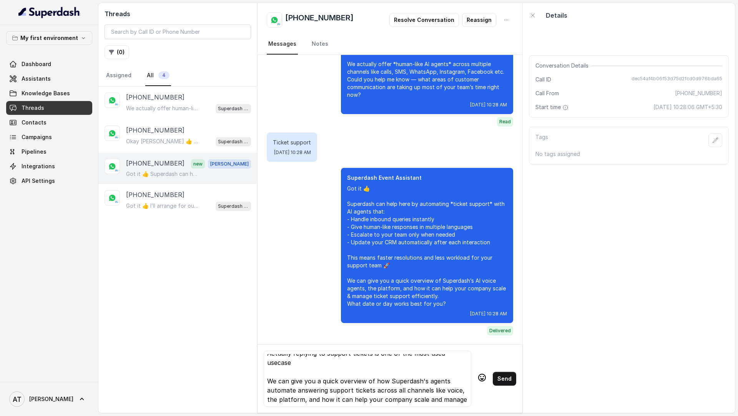
click at [272, 391] on div "Actually replying to support tickets is one of the most used usecase We can giv…" at bounding box center [367, 379] width 201 height 49
drag, startPoint x: 272, startPoint y: 391, endPoint x: 289, endPoint y: 391, distance: 17.7
click at [289, 391] on div "Actually replying to support tickets is one of the most used usecase We can giv…" at bounding box center [367, 379] width 201 height 49
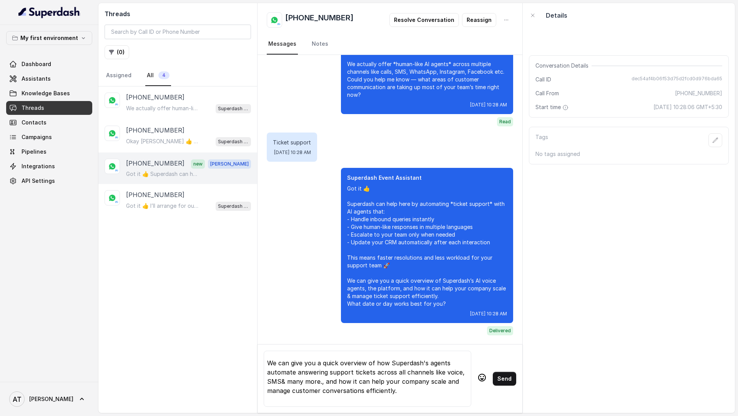
scroll to position [25, 0]
drag, startPoint x: 415, startPoint y: 381, endPoint x: 320, endPoint y: 372, distance: 95.8
click at [319, 372] on div "Actually replying to support tickets is one of the most used usecase We can giv…" at bounding box center [367, 379] width 201 height 49
click at [385, 380] on div "Actually replying to support tickets is one of the most used usecase We can giv…" at bounding box center [367, 379] width 201 height 49
drag, startPoint x: 404, startPoint y: 380, endPoint x: 321, endPoint y: 370, distance: 84.1
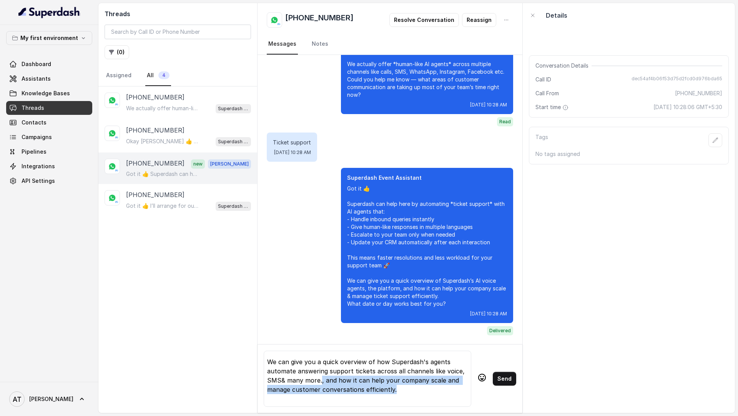
click at [321, 370] on div "Actually replying to support tickets is one of the most used usecase We can giv…" at bounding box center [367, 379] width 201 height 49
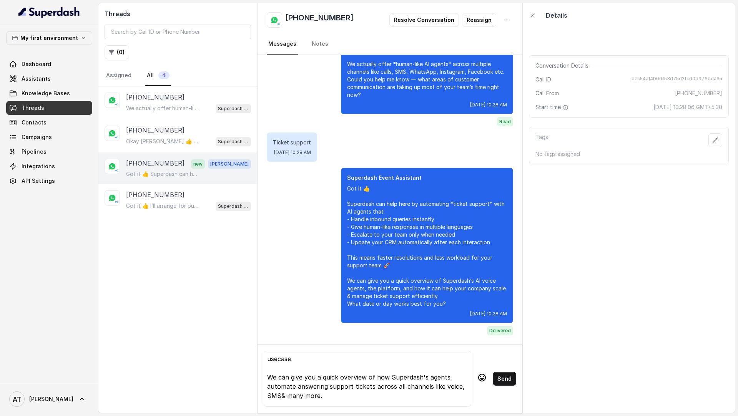
scroll to position [5, 0]
click at [281, 391] on div "Actually replying to support tickets is one of the most used usecase We can giv…" at bounding box center [367, 379] width 201 height 49
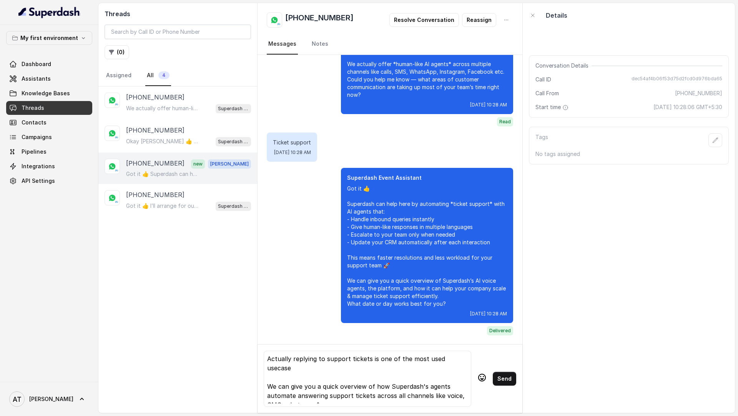
click at [429, 361] on div "Actually replying to support tickets is one of the most used usecase We can giv…" at bounding box center [367, 379] width 201 height 49
click at [464, 361] on div "Actually replying to support tickets is one of the most used usecase We can giv…" at bounding box center [367, 379] width 201 height 49
click at [348, 365] on div "Actually replying to support tickets is one of the most used usecase of our exi…" at bounding box center [367, 379] width 201 height 49
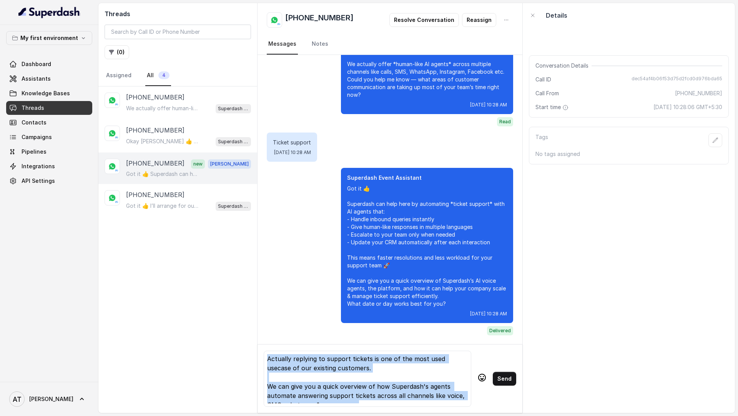
copy div "Actually replying to support tickets is one of the most used usecase of our exi…"
click at [300, 377] on div "Actually replying to support tickets is one of the most used usecase of our exi…" at bounding box center [367, 379] width 201 height 49
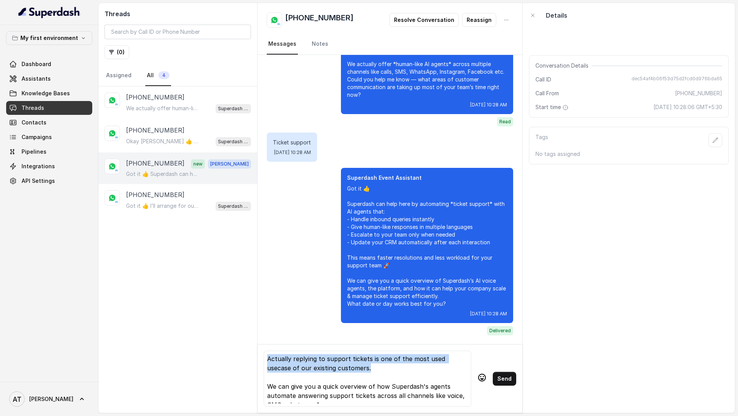
drag, startPoint x: 343, startPoint y: 368, endPoint x: 243, endPoint y: 360, distance: 100.3
click at [243, 360] on div "Threads ( 0 ) Assigned All 4 +919870293025 We actually offer human-like AI agen…" at bounding box center [416, 208] width 637 height 410
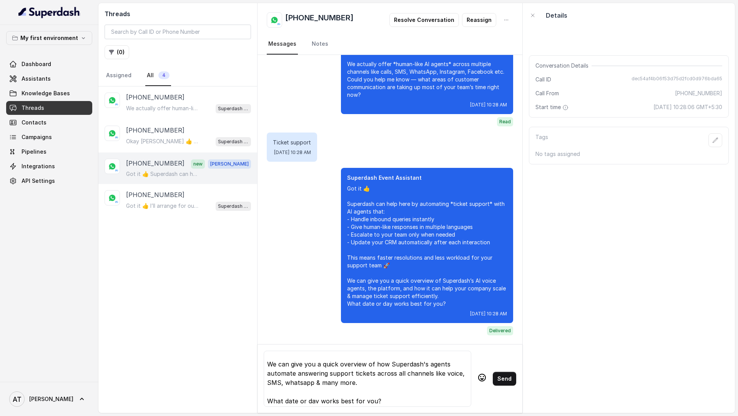
scroll to position [25, 0]
click at [425, 364] on div "Support ticket automation is one of the most common use cases we solve for our …" at bounding box center [367, 379] width 201 height 49
drag, startPoint x: 384, startPoint y: 397, endPoint x: 263, endPoint y: 403, distance: 120.9
click at [263, 403] on div "Support ticket automation is one of the most common use cases we solve for our …" at bounding box center [390, 379] width 265 height 69
click at [370, 401] on div "Support ticket automation is one of the most common use cases we solve for our …" at bounding box center [367, 379] width 201 height 49
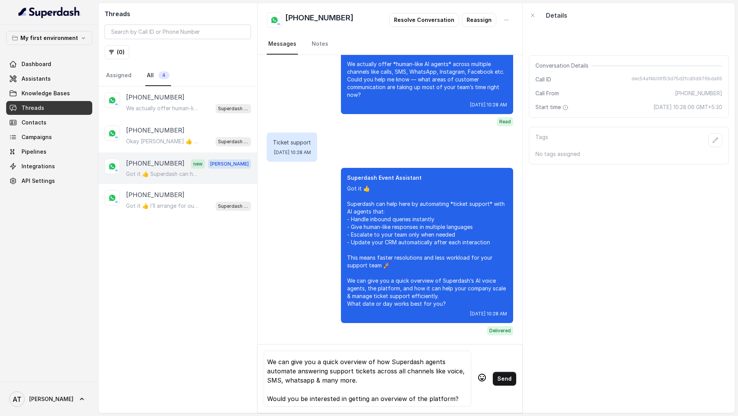
click at [375, 401] on div "Support ticket automation is one of the most common use cases we solve for our …" at bounding box center [367, 379] width 201 height 49
click at [435, 387] on div "Support ticket automation is one of the most common use cases we solve for our …" at bounding box center [367, 379] width 201 height 49
click at [502, 380] on button "Send" at bounding box center [504, 379] width 23 height 14
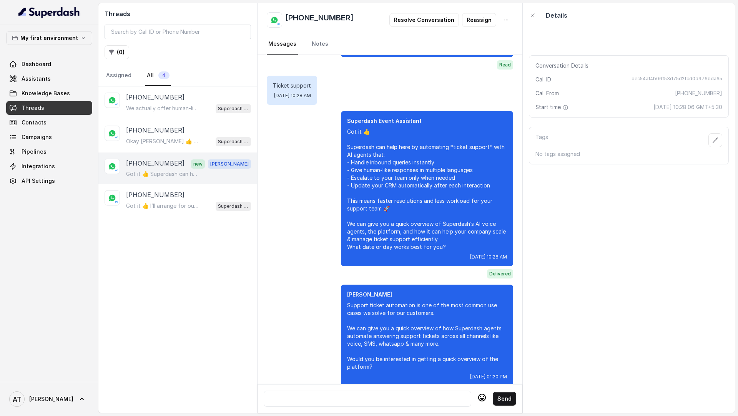
scroll to position [268, 0]
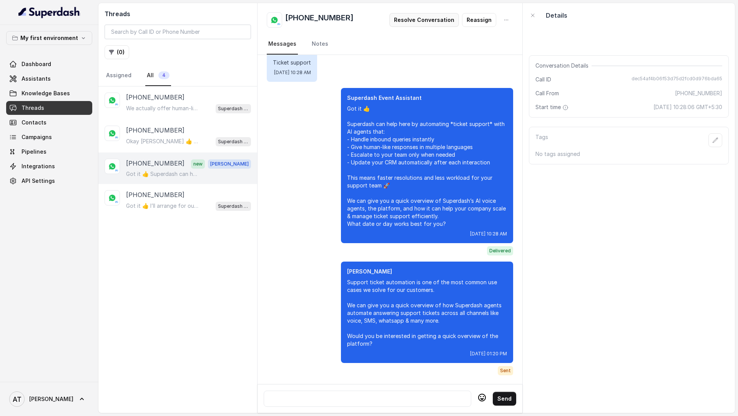
click at [418, 18] on button "Resolve Conversation" at bounding box center [425, 20] width 70 height 14
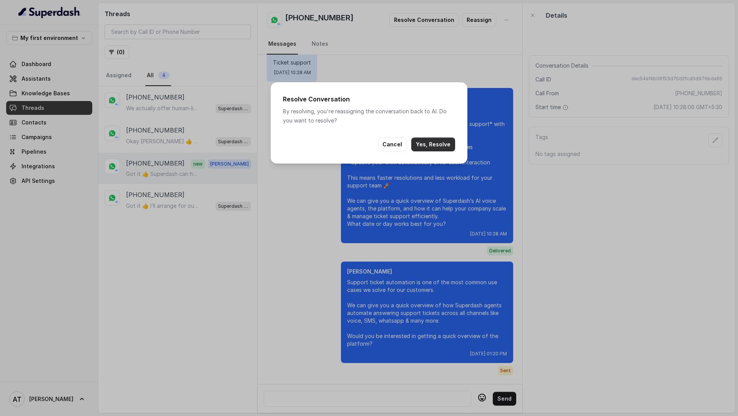
click at [433, 142] on button "Yes, Resolve" at bounding box center [433, 145] width 44 height 14
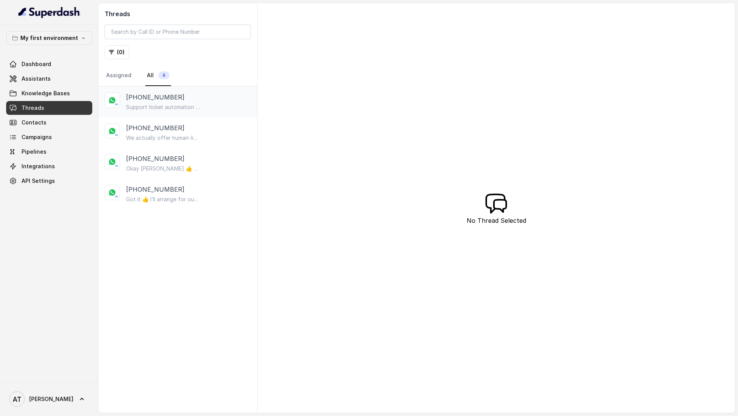
click at [198, 93] on div "[PHONE_NUMBER]" at bounding box center [188, 97] width 125 height 9
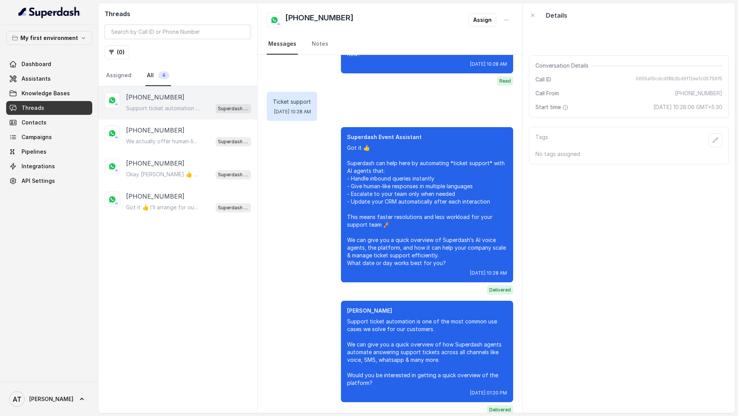
scroll to position [240, 0]
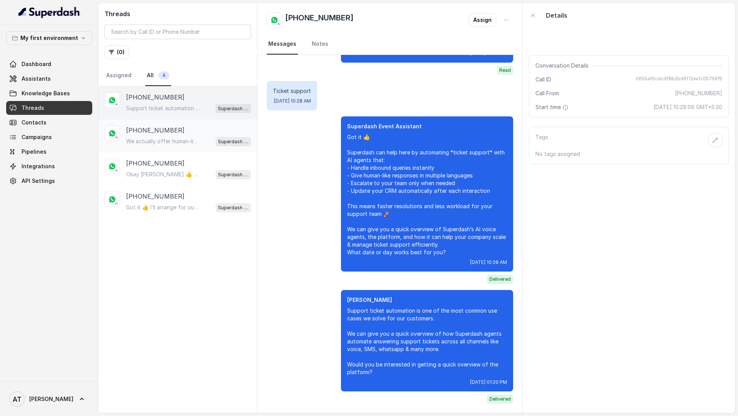
click at [153, 130] on p "[PHONE_NUMBER]" at bounding box center [155, 130] width 58 height 9
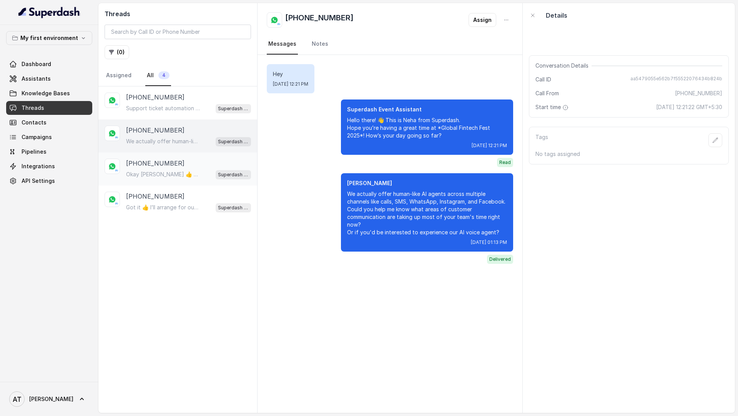
click at [153, 164] on p "[PHONE_NUMBER]" at bounding box center [155, 163] width 58 height 9
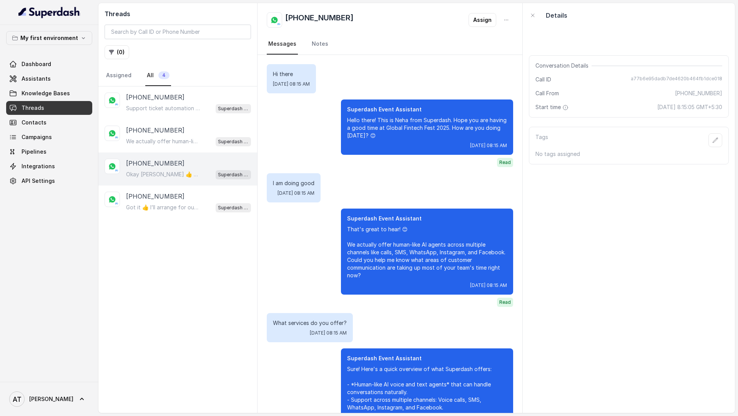
scroll to position [2700, 0]
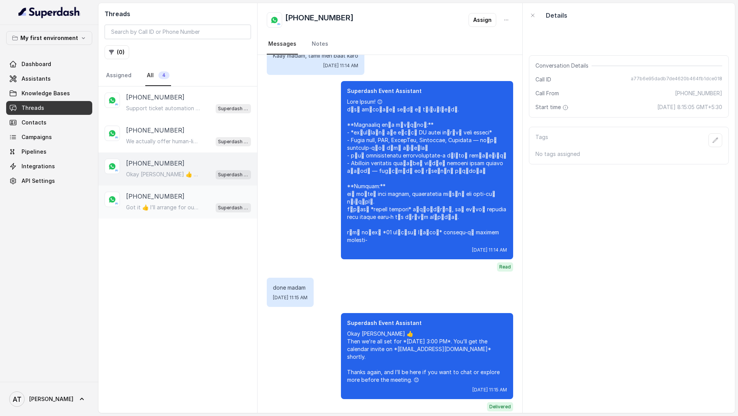
click at [165, 200] on div "[PHONE_NUMBER] Got it 👍 I’ll arrange for our team to connect with you right awa…" at bounding box center [188, 202] width 125 height 21
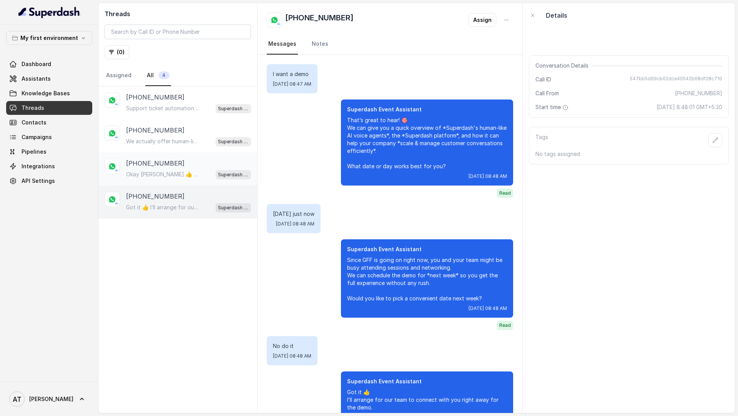
scroll to position [58, 0]
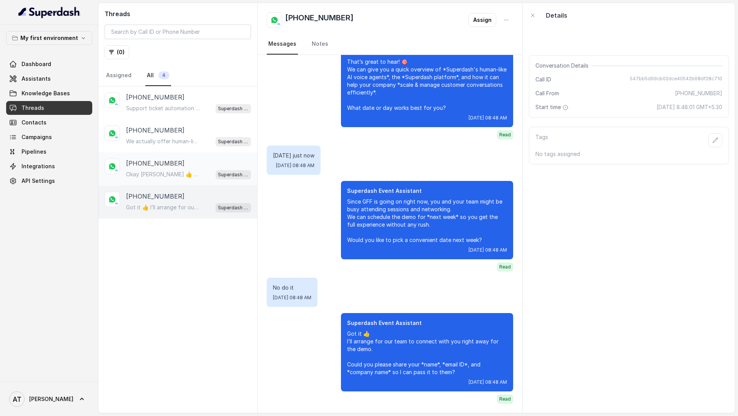
click at [172, 170] on div "Okay [PERSON_NAME] 👍 Then we’re all set for *[DATE] 3:00 PM*. You’ll get the ca…" at bounding box center [188, 175] width 125 height 10
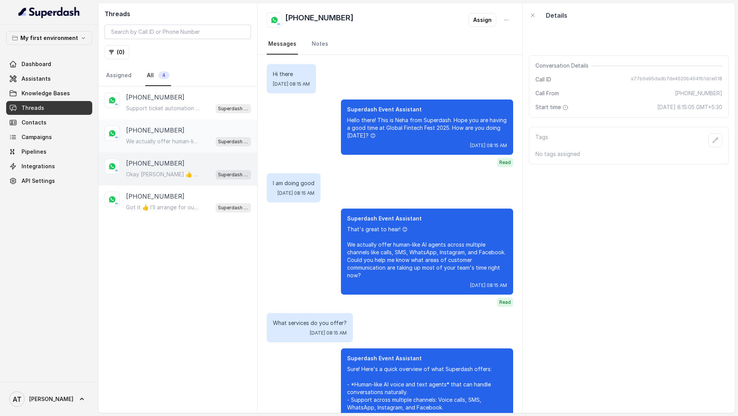
click at [182, 132] on div "[PHONE_NUMBER]" at bounding box center [188, 130] width 125 height 9
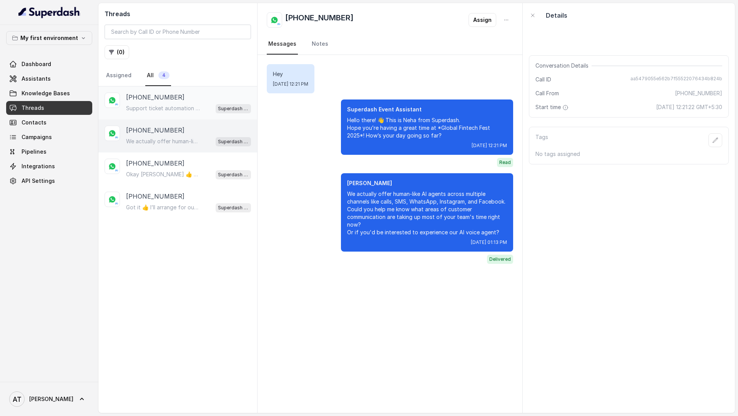
click at [177, 103] on div "Support ticket automation is one of the most common use cases we solve for our …" at bounding box center [188, 108] width 125 height 10
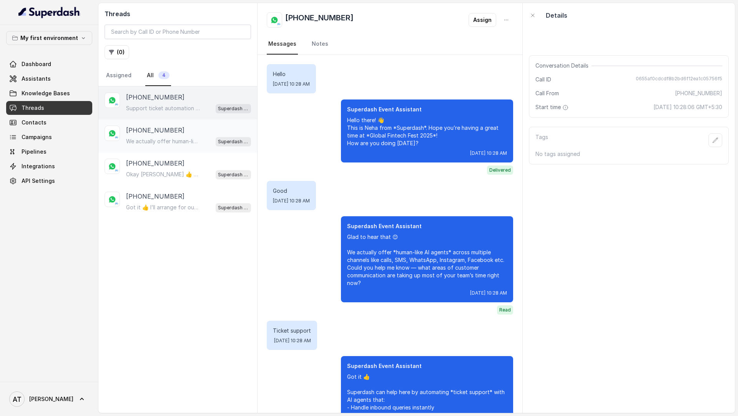
scroll to position [240, 0]
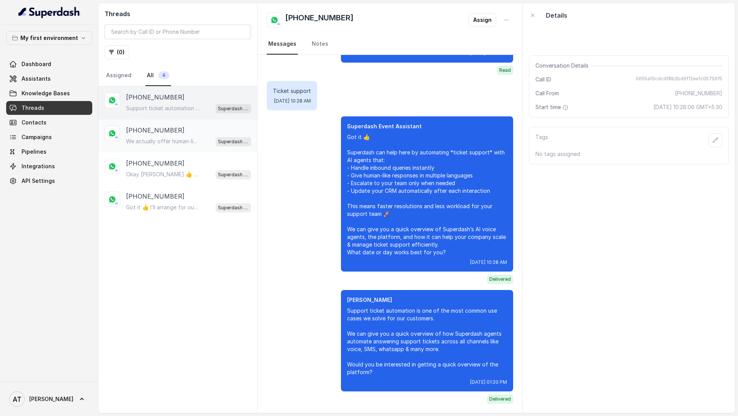
click at [182, 121] on div "+919870293025 We actually offer human-like AI agents across multiple channels l…" at bounding box center [177, 136] width 159 height 33
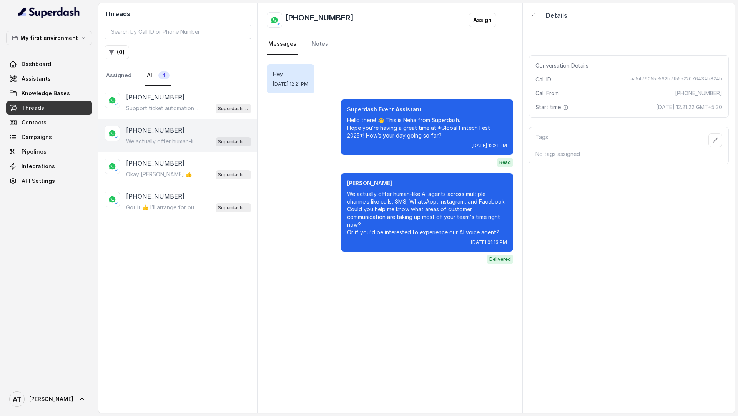
click at [501, 258] on span "Delivered" at bounding box center [500, 259] width 26 height 9
click at [448, 272] on div "Hey Tue, Oct 7, 2025, 12:21 PM Superdash Event Assistant Hello there! 👋 This is…" at bounding box center [390, 164] width 265 height 218
click at [184, 90] on div "[PHONE_NUMBER] Support ticket automation is one of the most common use cases we…" at bounding box center [177, 103] width 159 height 33
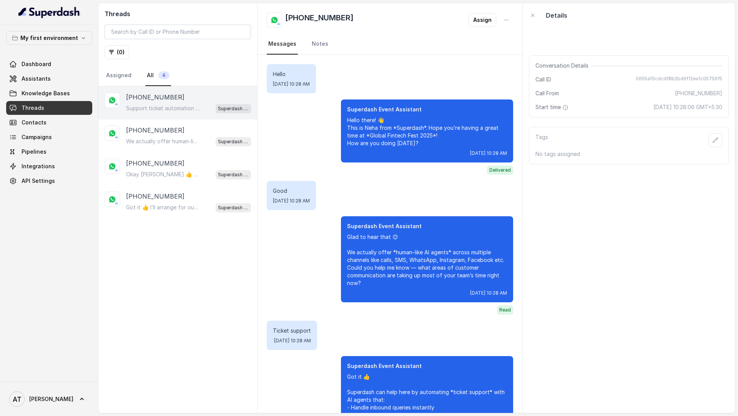
scroll to position [240, 0]
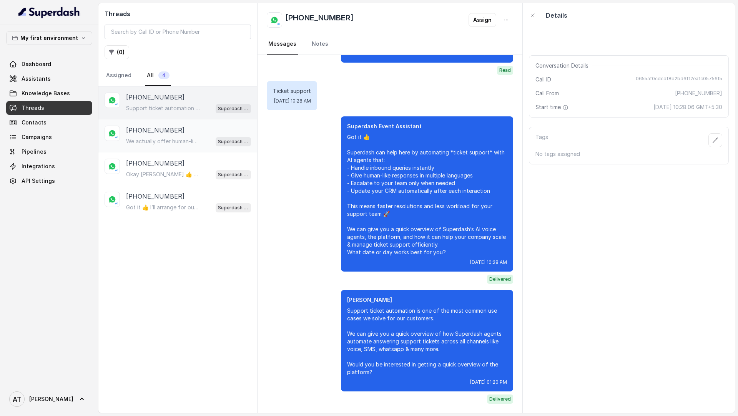
click at [174, 127] on p "[PHONE_NUMBER]" at bounding box center [155, 130] width 58 height 9
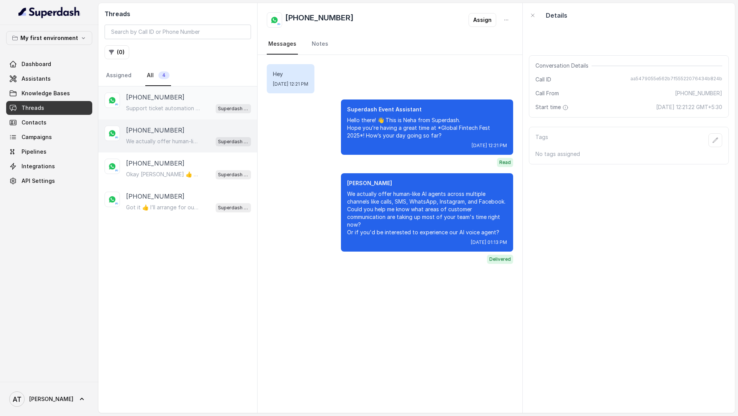
click at [186, 107] on p "Support ticket automation is one of the most common use cases we solve for our …" at bounding box center [163, 109] width 74 height 8
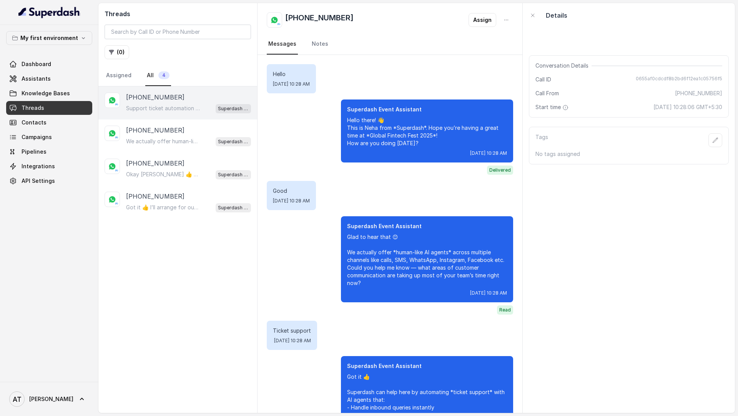
scroll to position [240, 0]
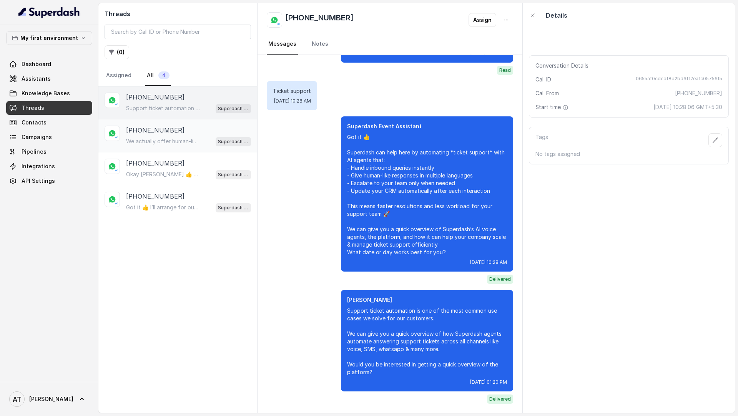
click at [151, 133] on p "[PHONE_NUMBER]" at bounding box center [155, 130] width 58 height 9
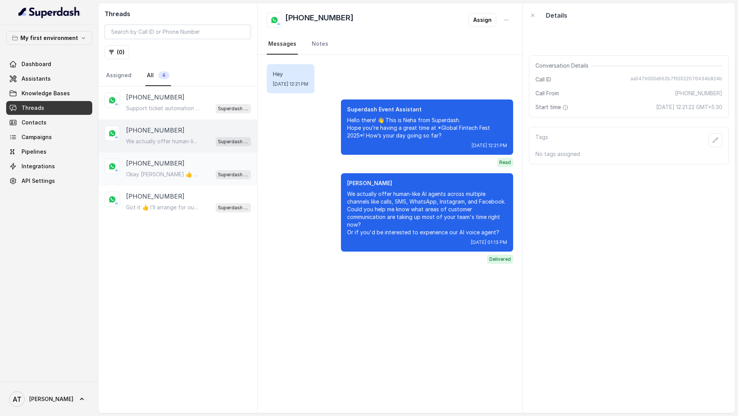
click at [188, 153] on div "[PHONE_NUMBER] [PERSON_NAME] 👍 Then we’re all set for *[DATE] 3:00 PM*. You’ll …" at bounding box center [177, 169] width 159 height 33
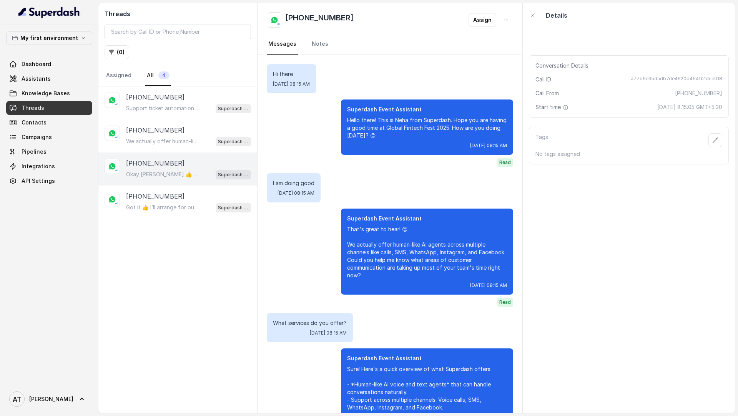
scroll to position [2700, 0]
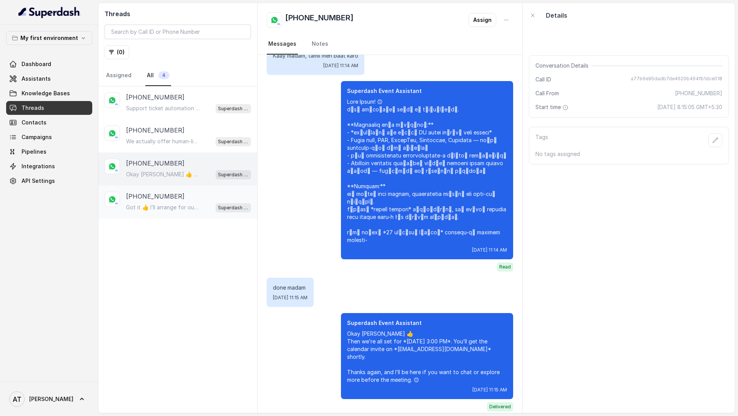
click at [187, 192] on div "[PHONE_NUMBER]" at bounding box center [188, 196] width 125 height 9
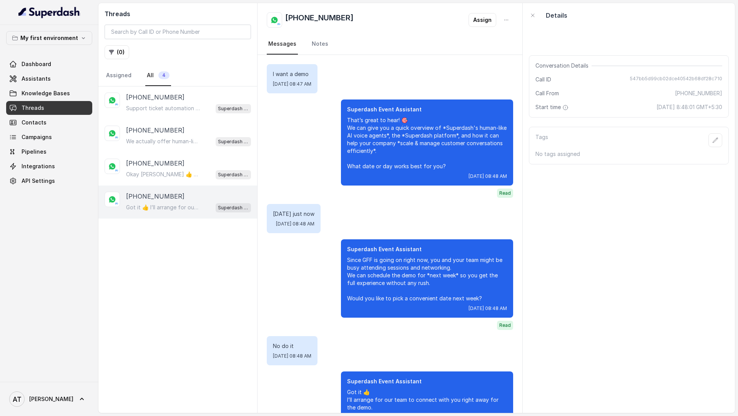
scroll to position [58, 0]
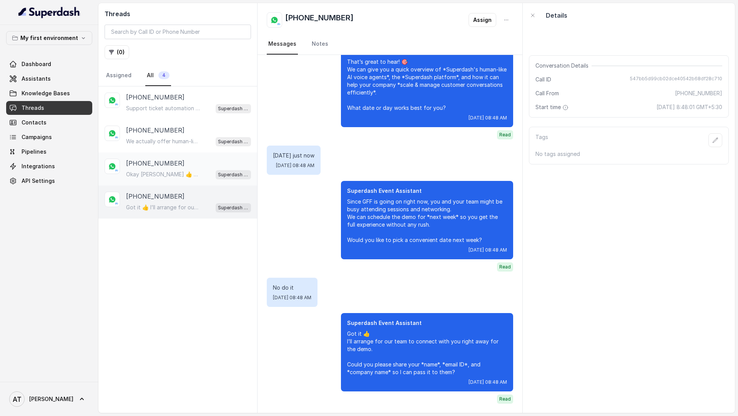
click at [199, 157] on div "[PHONE_NUMBER] [PERSON_NAME] 👍 Then we’re all set for *[DATE] 3:00 PM*. You’ll …" at bounding box center [177, 169] width 159 height 33
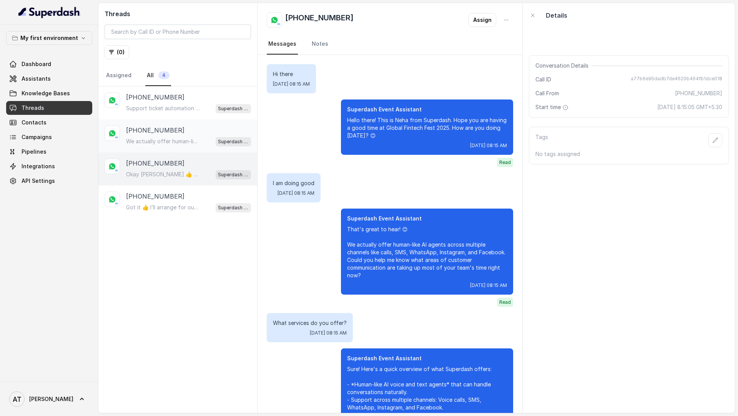
scroll to position [2700, 0]
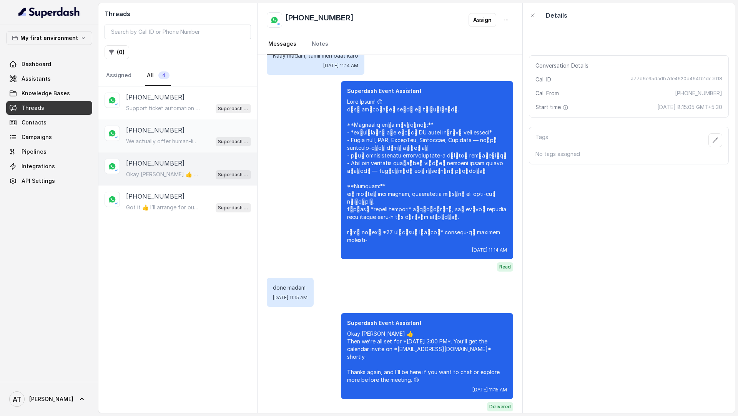
click at [207, 127] on div "[PHONE_NUMBER]" at bounding box center [188, 130] width 125 height 9
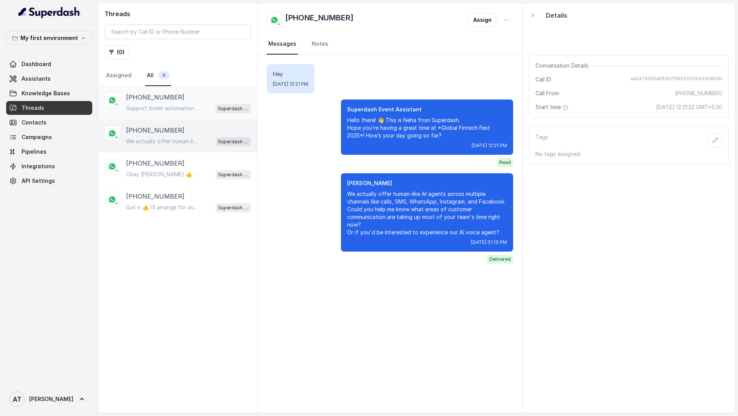
click at [213, 98] on div "[PHONE_NUMBER]" at bounding box center [188, 97] width 125 height 9
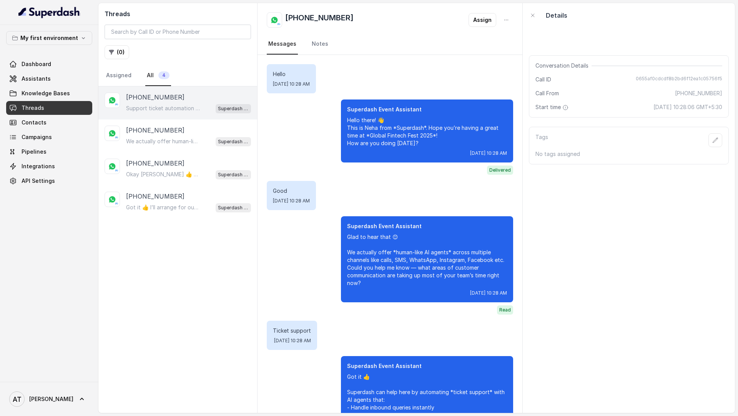
scroll to position [240, 0]
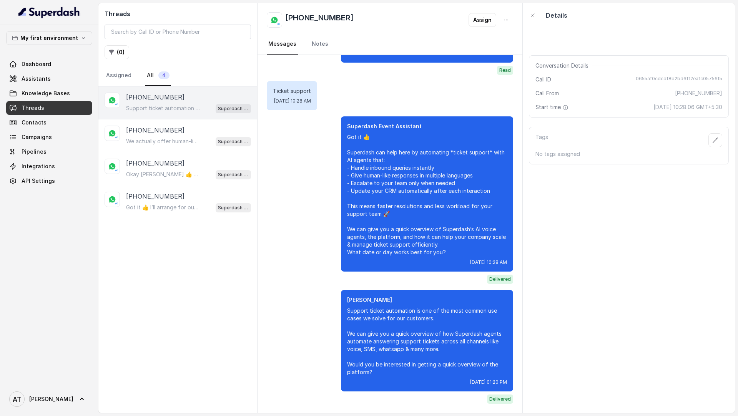
drag, startPoint x: 28, startPoint y: 390, endPoint x: 36, endPoint y: 388, distance: 7.8
click at [28, 390] on link "AT Akhil" at bounding box center [49, 400] width 86 height 22
click at [63, 376] on div "Logout" at bounding box center [48, 377] width 65 height 9
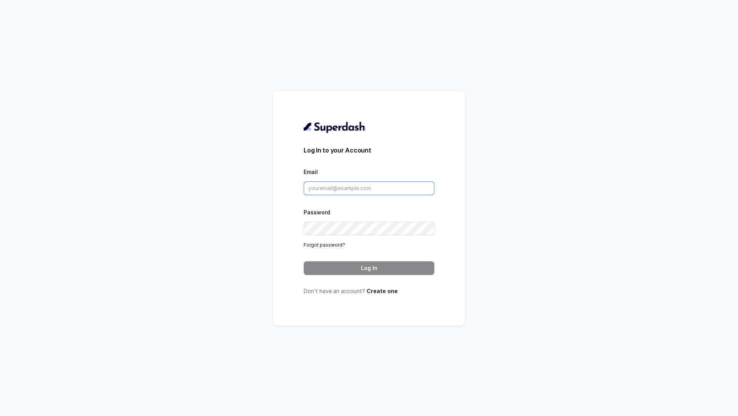
type input "[EMAIL_ADDRESS][DOMAIN_NAME]"
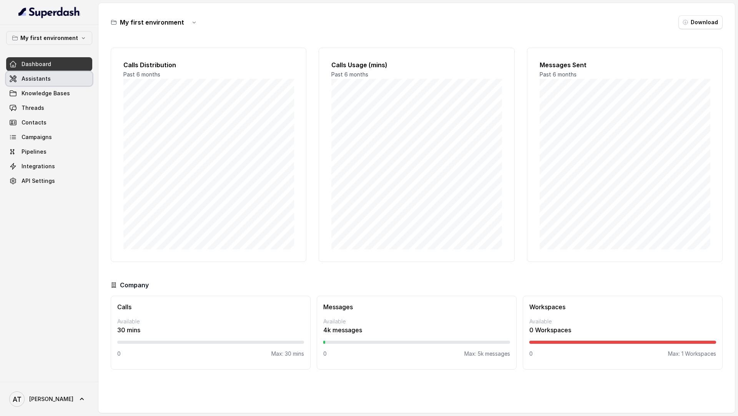
click at [51, 76] on link "Assistants" at bounding box center [49, 79] width 86 height 14
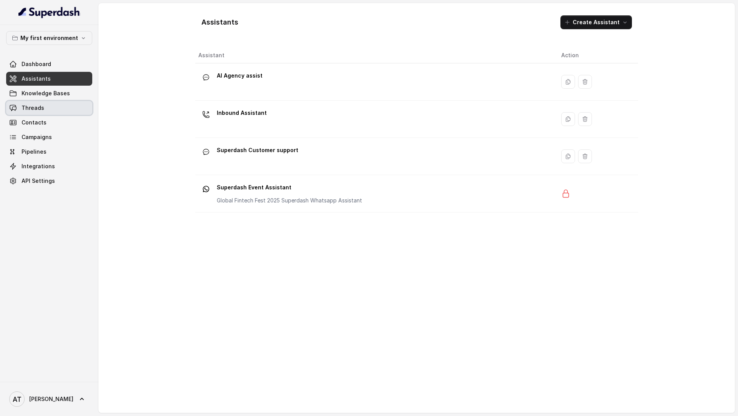
click at [57, 106] on link "Threads" at bounding box center [49, 108] width 86 height 14
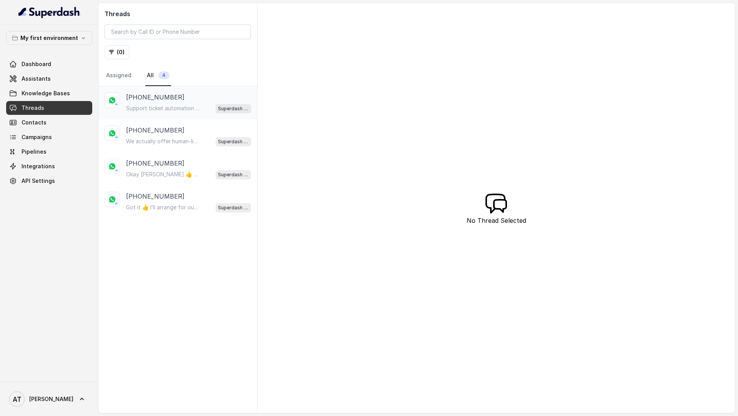
click at [188, 113] on div "+27822325901 Support ticket automation is one of the most common use cases we s…" at bounding box center [177, 103] width 159 height 33
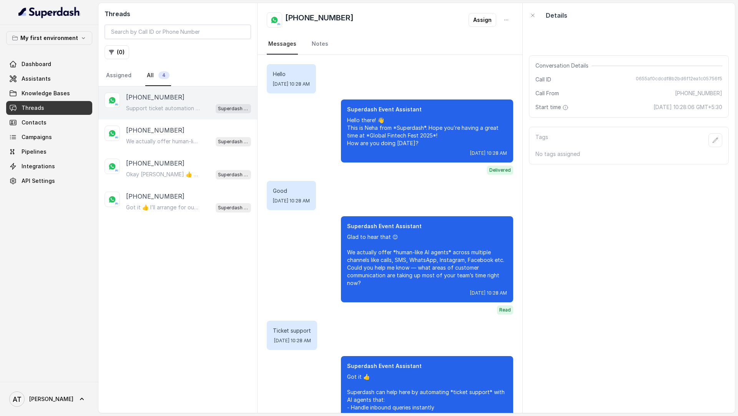
scroll to position [240, 0]
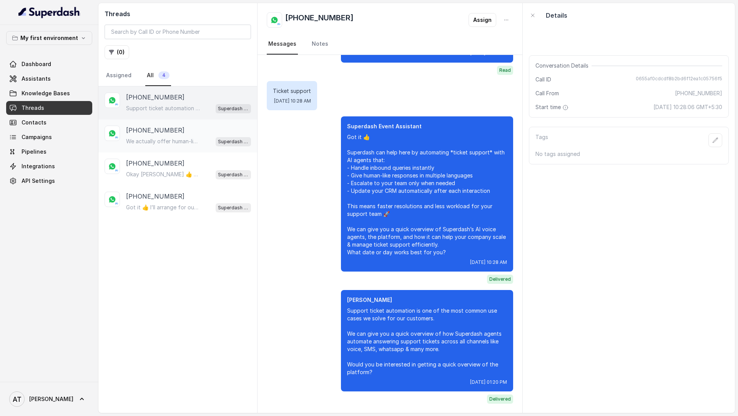
click at [192, 132] on div "[PHONE_NUMBER]" at bounding box center [188, 130] width 125 height 9
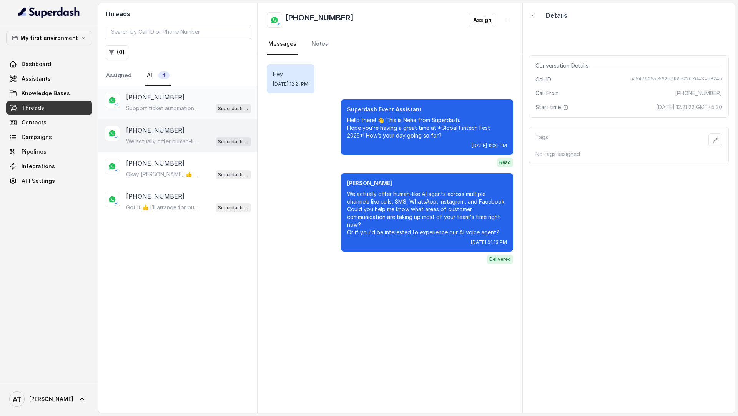
click at [188, 109] on p "Support ticket automation is one of the most common use cases we solve for our …" at bounding box center [163, 109] width 74 height 8
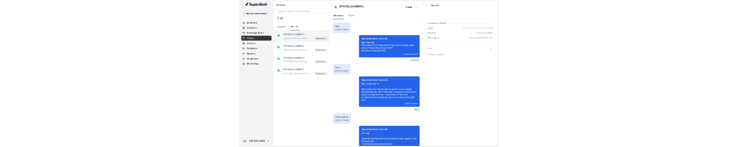
scroll to position [240, 0]
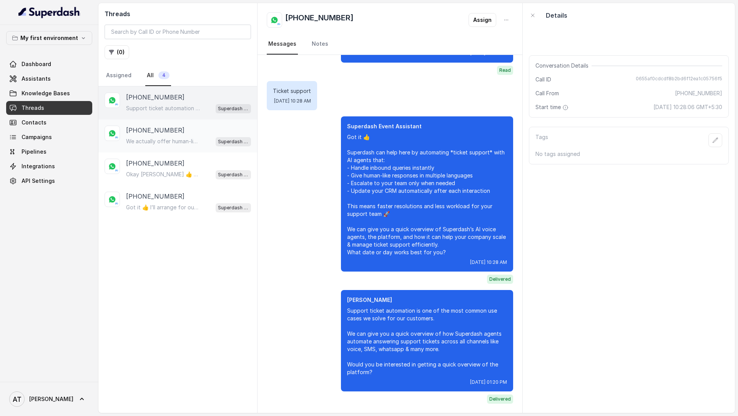
click at [184, 128] on div "[PHONE_NUMBER]" at bounding box center [188, 130] width 125 height 9
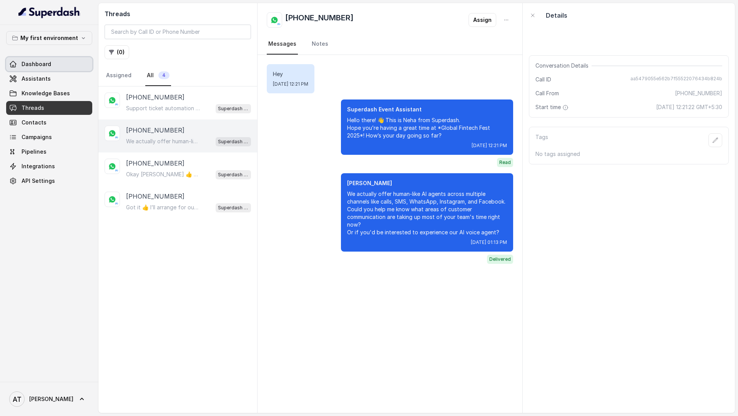
click at [58, 65] on link "Dashboard" at bounding box center [49, 64] width 86 height 14
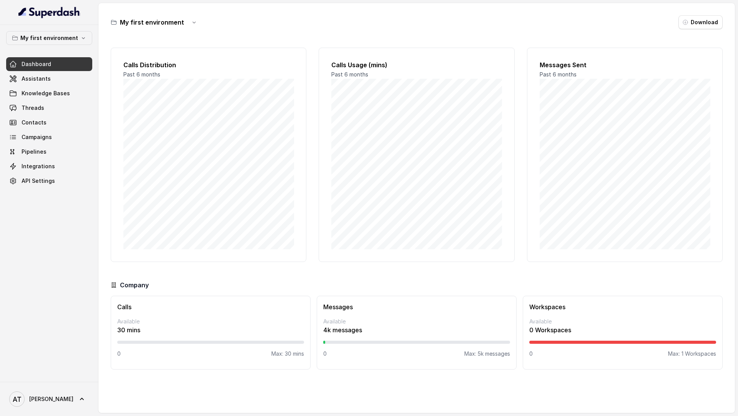
click at [325, 342] on div at bounding box center [416, 342] width 187 height 3
click at [30, 389] on link "AT Akhil" at bounding box center [49, 400] width 86 height 22
click at [50, 376] on div "Logout" at bounding box center [48, 377] width 65 height 9
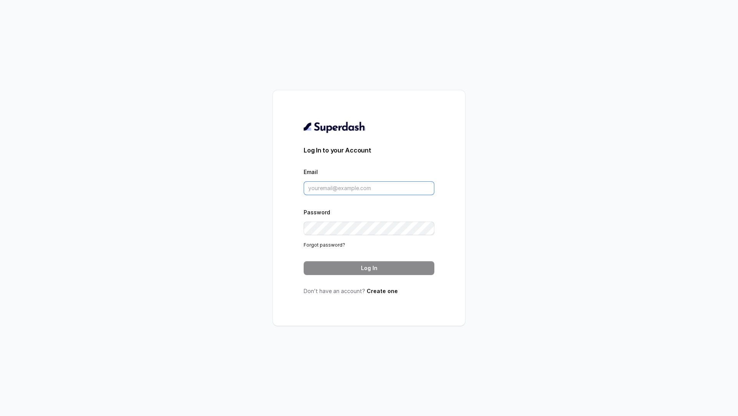
type input "support@trysuperdash.com"
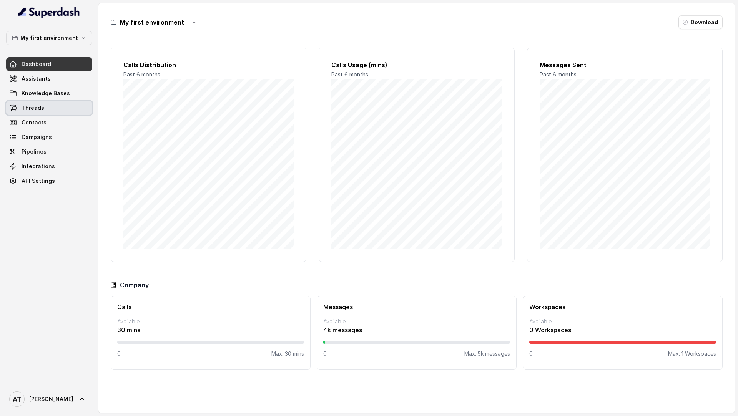
click at [37, 101] on link "Threads" at bounding box center [49, 108] width 86 height 14
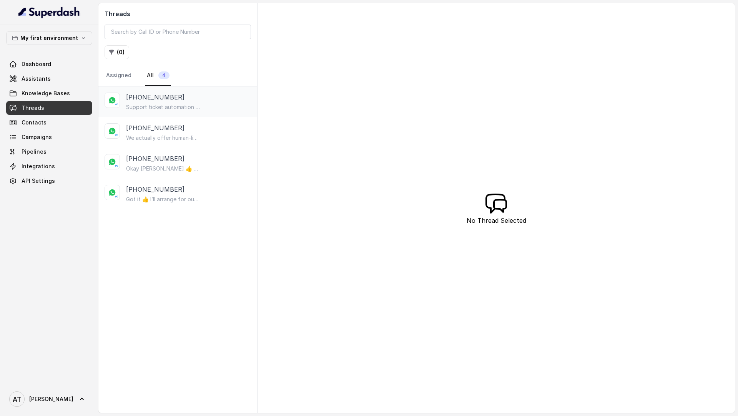
click at [196, 87] on div "+27822325901 Support ticket automation is one of the most common use cases we s…" at bounding box center [177, 102] width 159 height 31
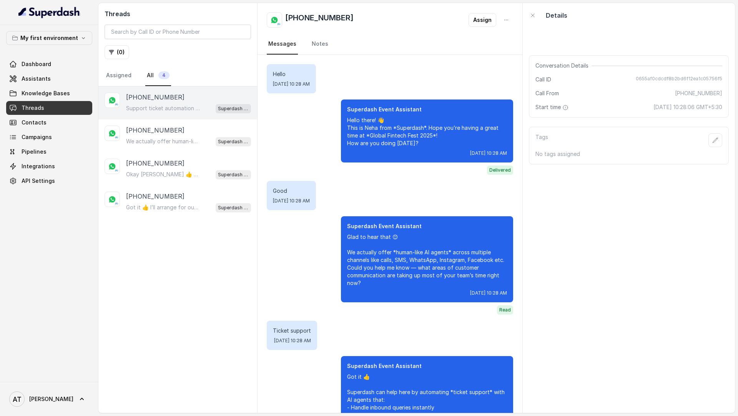
scroll to position [229, 0]
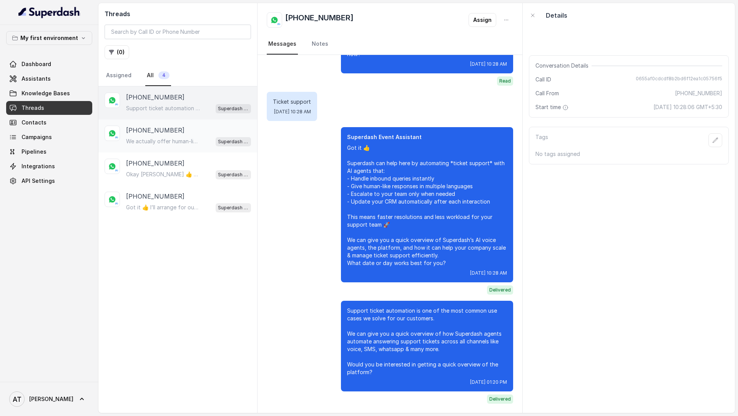
click at [187, 134] on div "[PHONE_NUMBER]" at bounding box center [188, 130] width 125 height 9
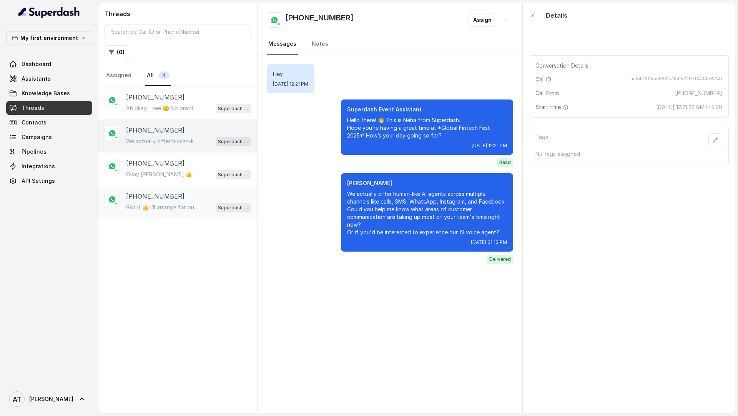
click at [198, 206] on p "Got it 👍 I’ll arrange for our team to connect with you right away for the demo.…" at bounding box center [163, 208] width 74 height 8
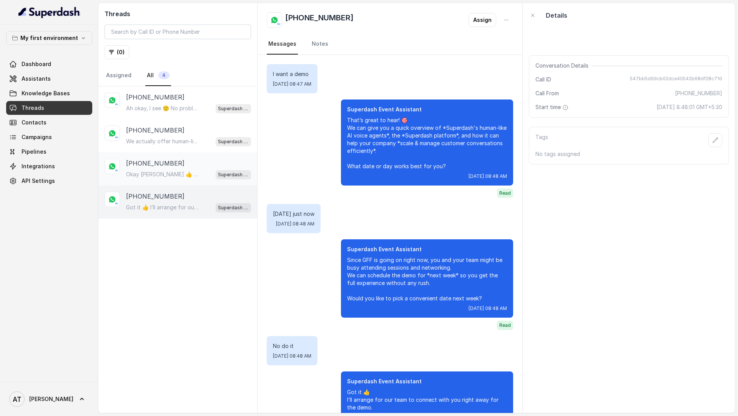
scroll to position [58, 0]
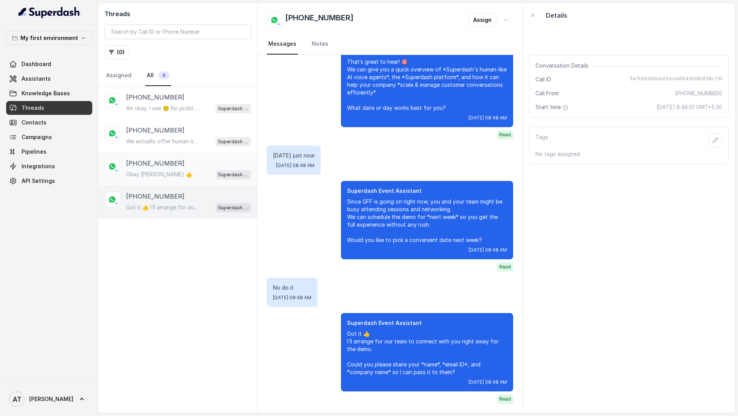
click at [197, 170] on div "Okay [PERSON_NAME] 👍 Then we’re all set for *[DATE] 3:00 PM*. You’ll get the ca…" at bounding box center [188, 175] width 125 height 10
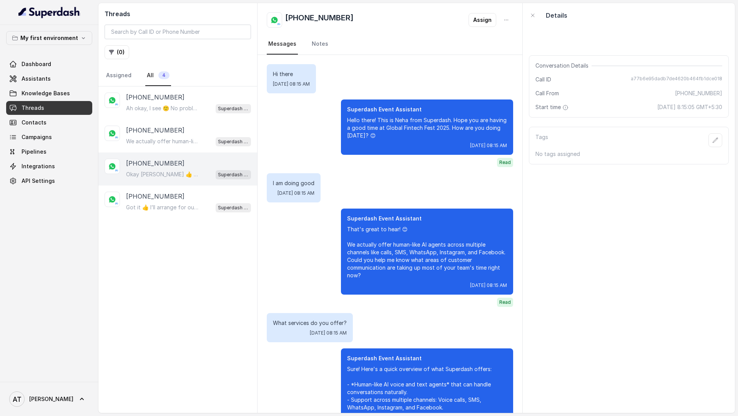
scroll to position [2700, 0]
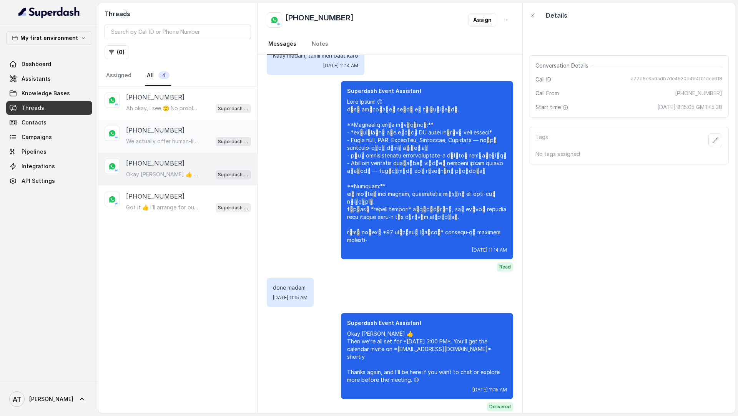
click at [198, 140] on p "We actually offer human-like AI agents across multiple channels like calls, SMS…" at bounding box center [163, 142] width 74 height 8
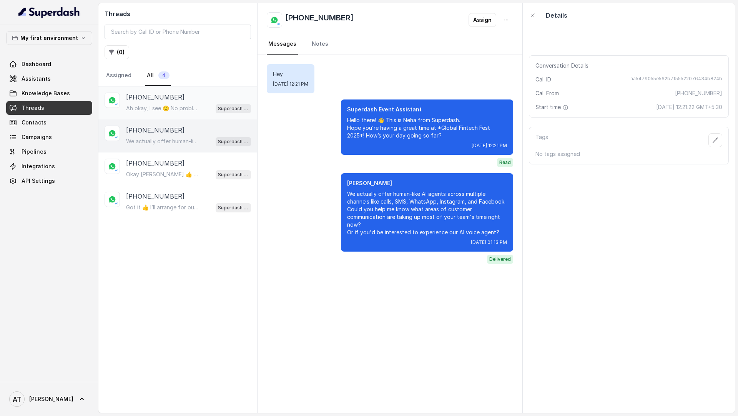
click at [218, 101] on div "[PHONE_NUMBER]" at bounding box center [188, 97] width 125 height 9
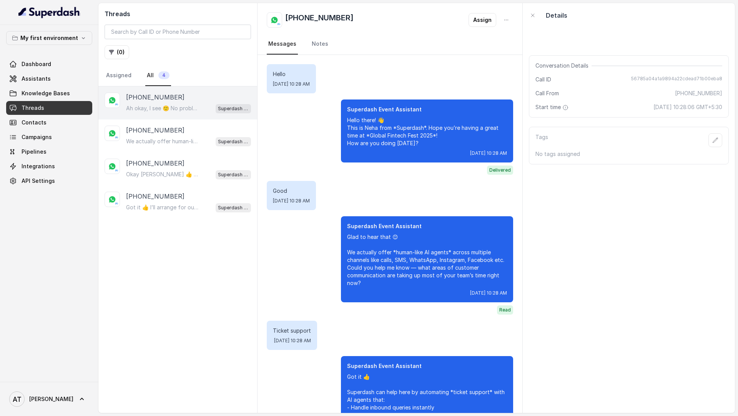
scroll to position [411, 0]
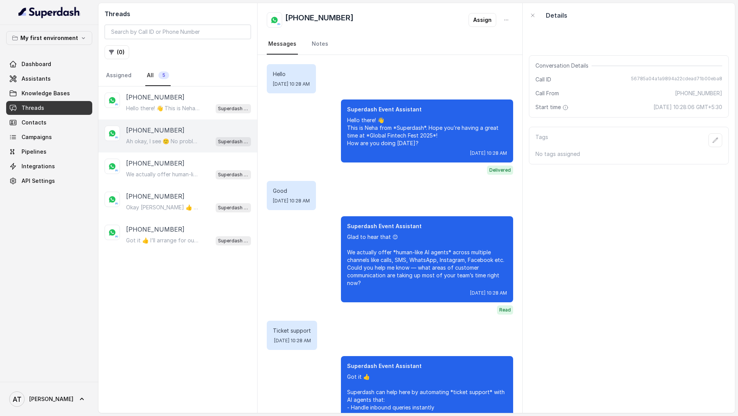
scroll to position [411, 0]
